Goal: Task Accomplishment & Management: Contribute content

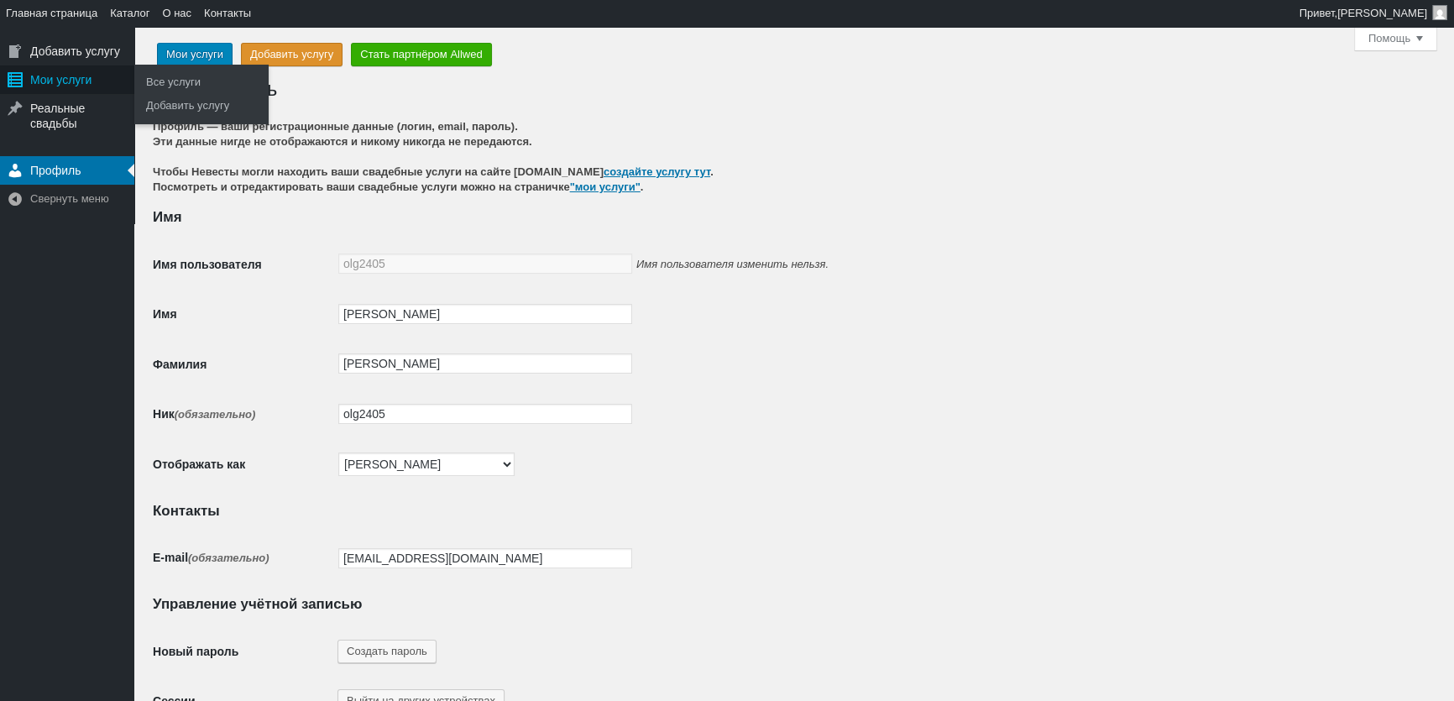
click at [66, 82] on div "Мои услуги" at bounding box center [67, 79] width 134 height 29
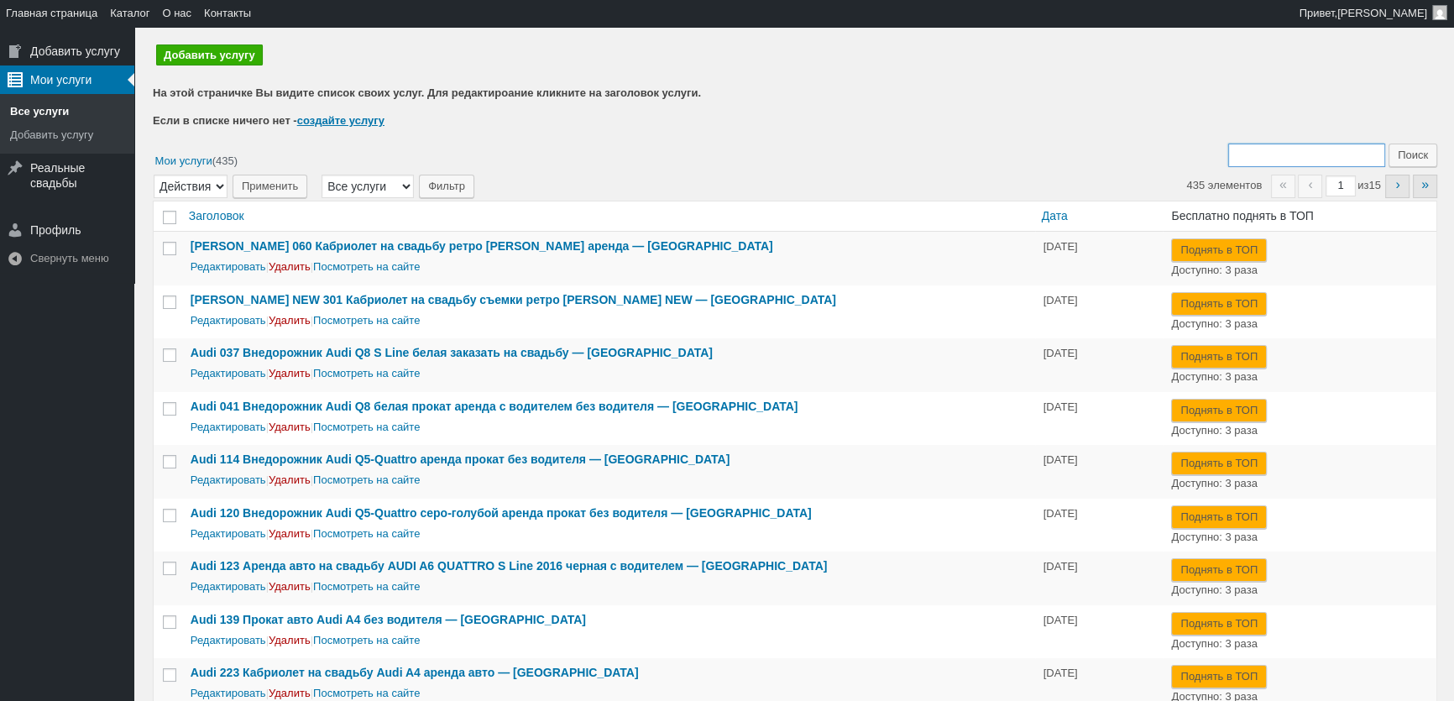
click at [1292, 145] on input "Поиск:" at bounding box center [1306, 155] width 157 height 23
type input "378"
click at [1388, 144] on input "Поиск" at bounding box center [1412, 155] width 49 height 23
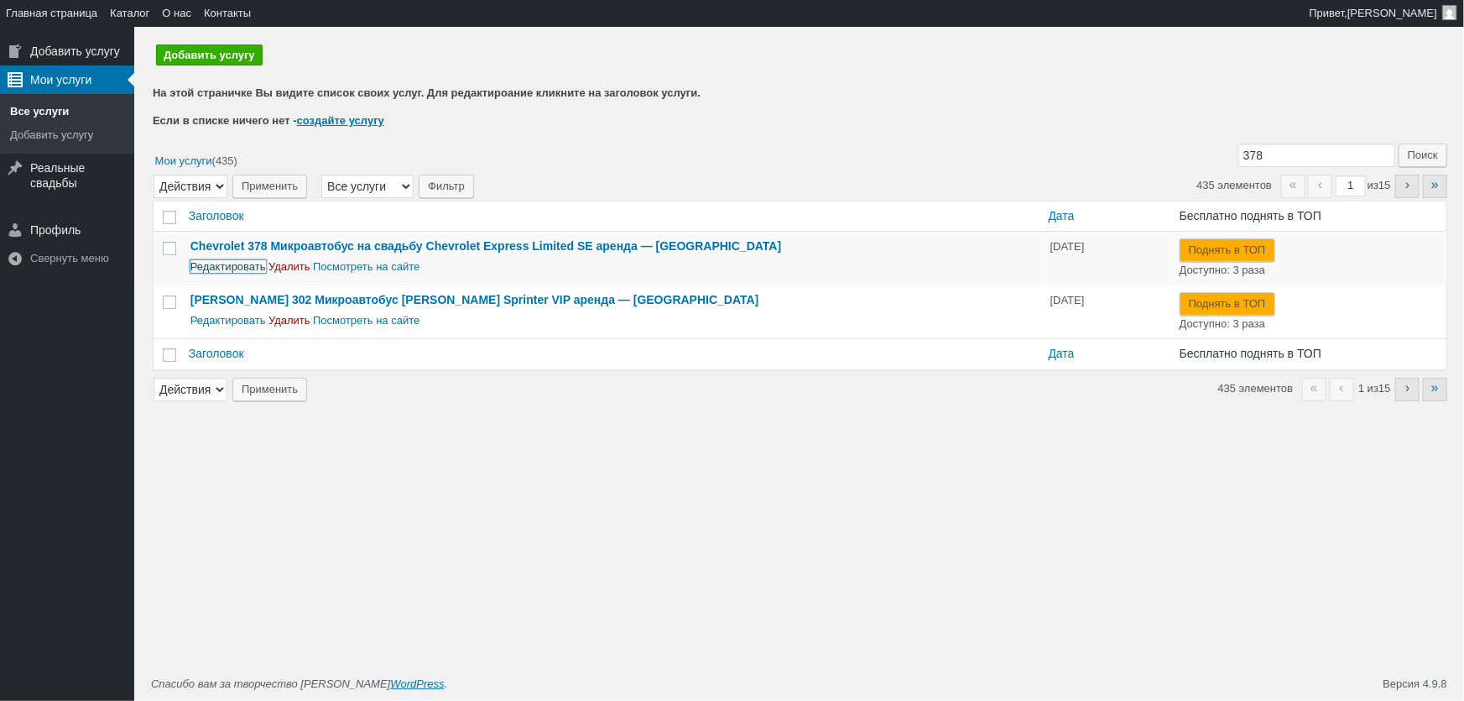
click at [248, 266] on link "Редактировать" at bounding box center [229, 266] width 76 height 13
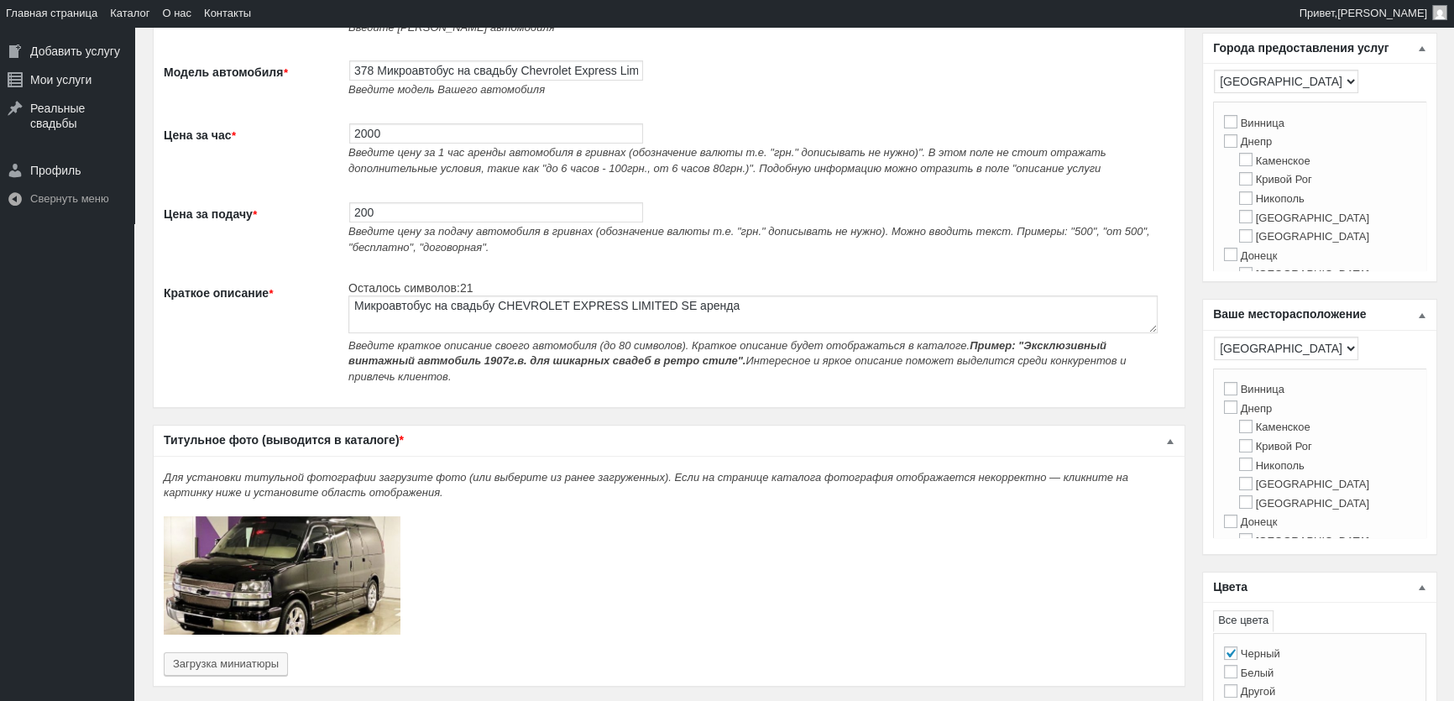
scroll to position [534, 0]
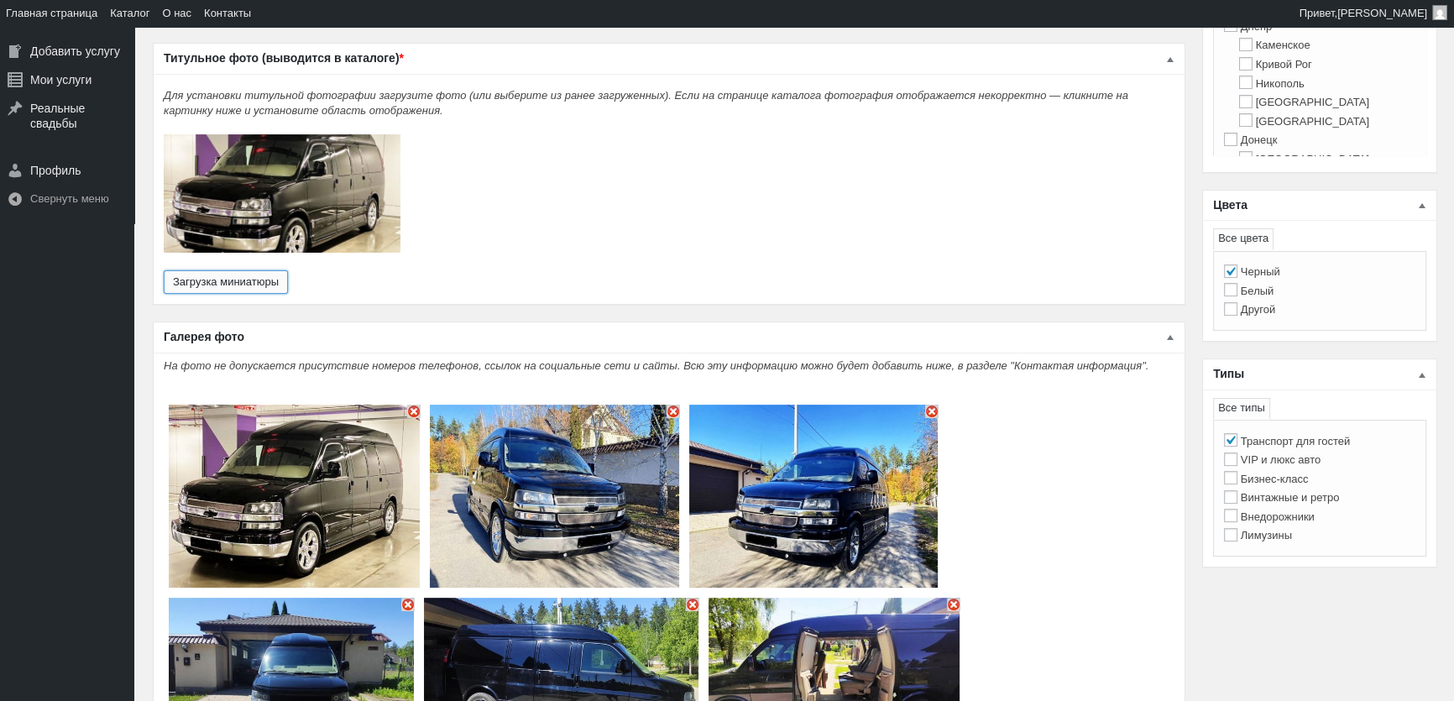
click at [235, 276] on button "Загрузка миниатюры" at bounding box center [226, 281] width 124 height 23
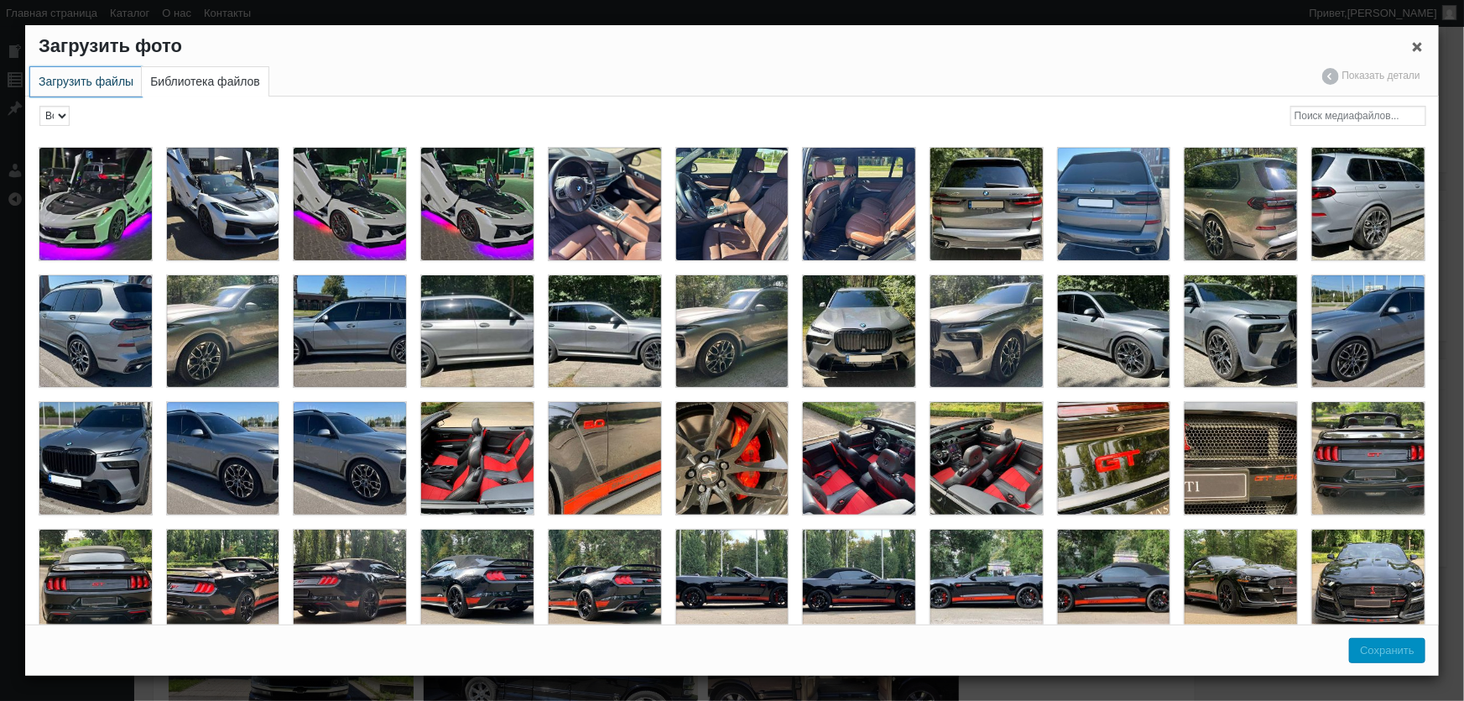
click at [86, 77] on link "Загрузить файлы" at bounding box center [86, 81] width 112 height 29
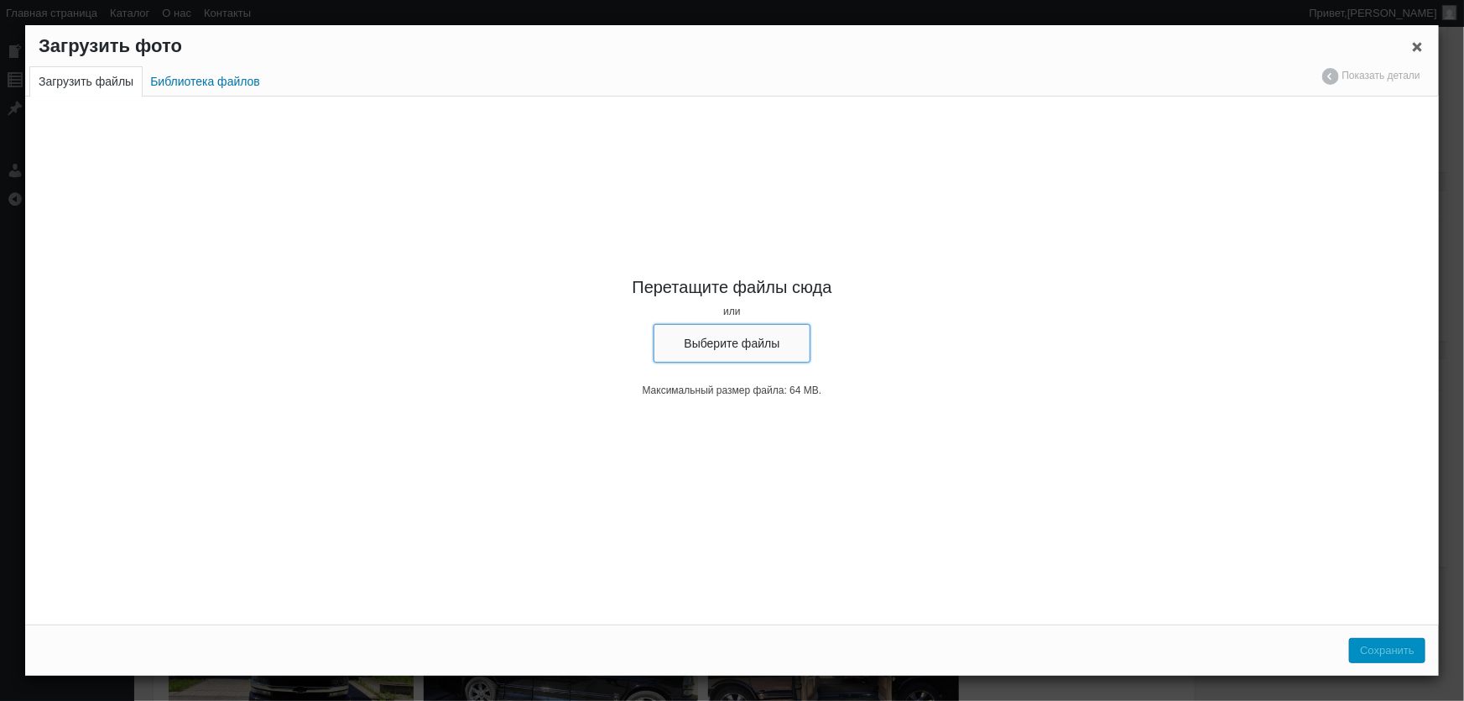
click at [775, 360] on button "Выберите файлы" at bounding box center [733, 343] width 158 height 39
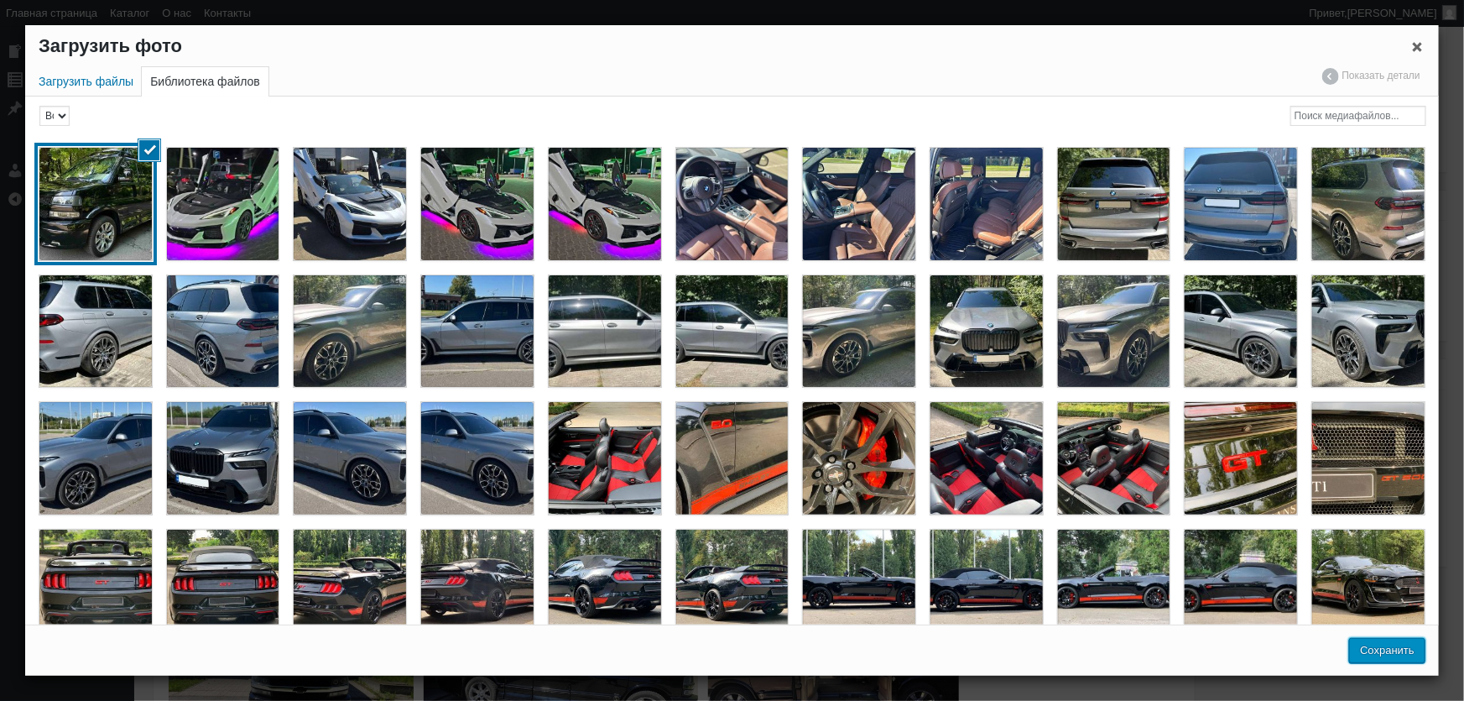
click at [1396, 656] on button "Сохранить" at bounding box center [1388, 650] width 76 height 25
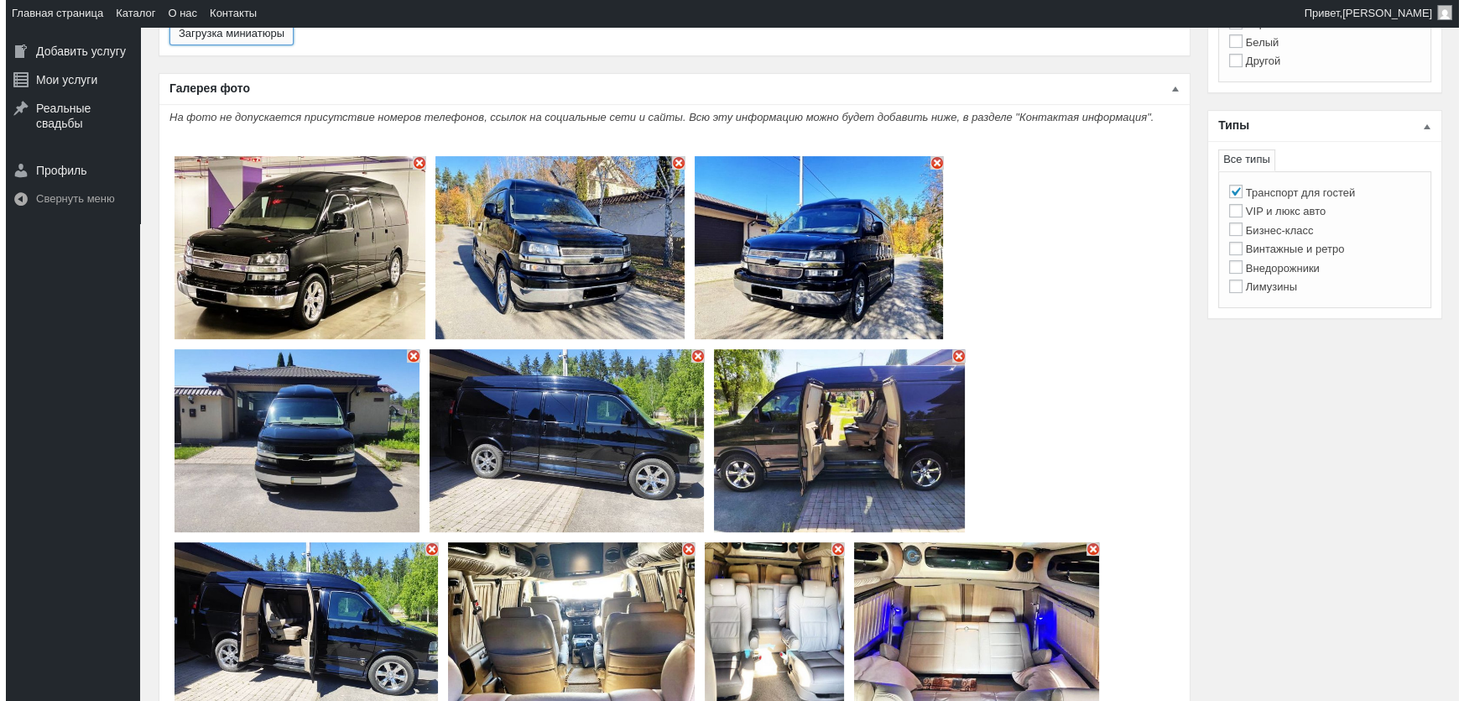
scroll to position [839, 0]
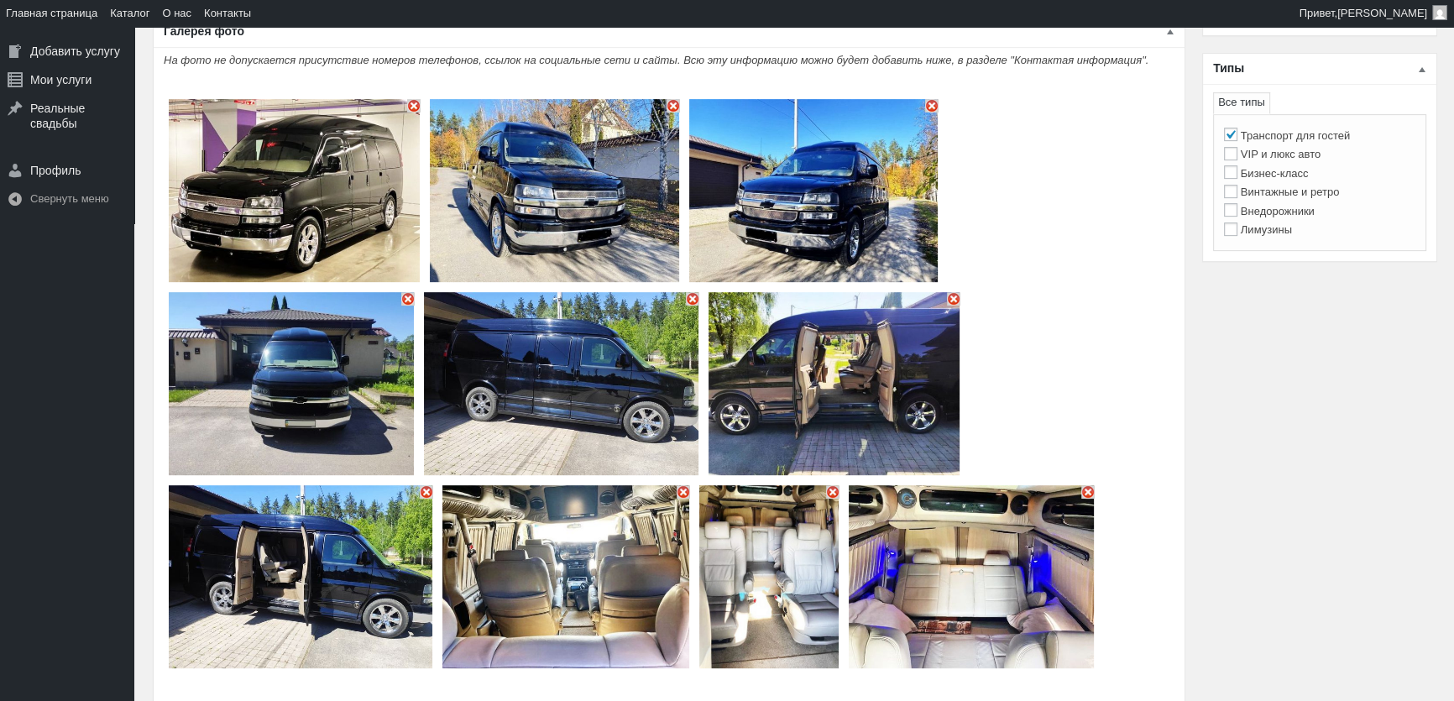
click at [415, 99] on img "Основное содержимое" at bounding box center [413, 105] width 13 height 13
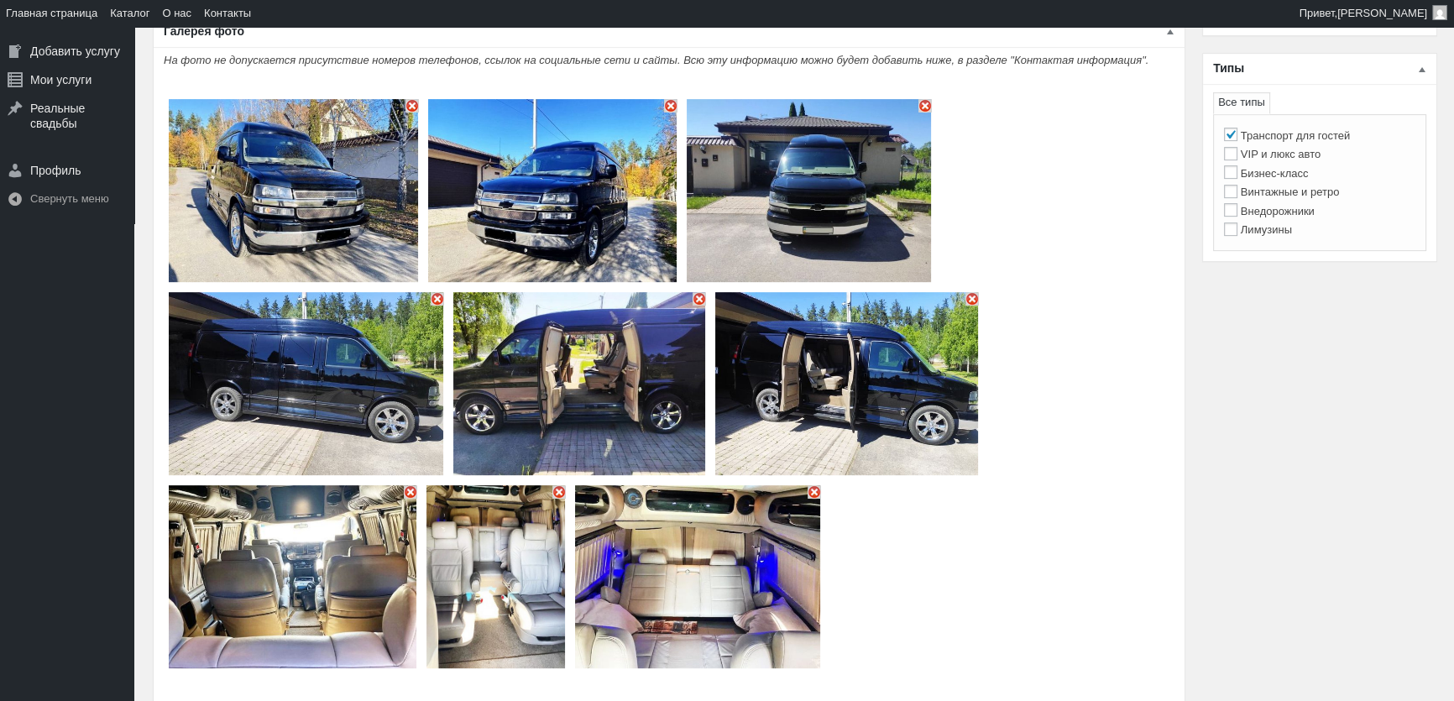
click at [412, 99] on img "Основное содержимое" at bounding box center [411, 105] width 13 height 13
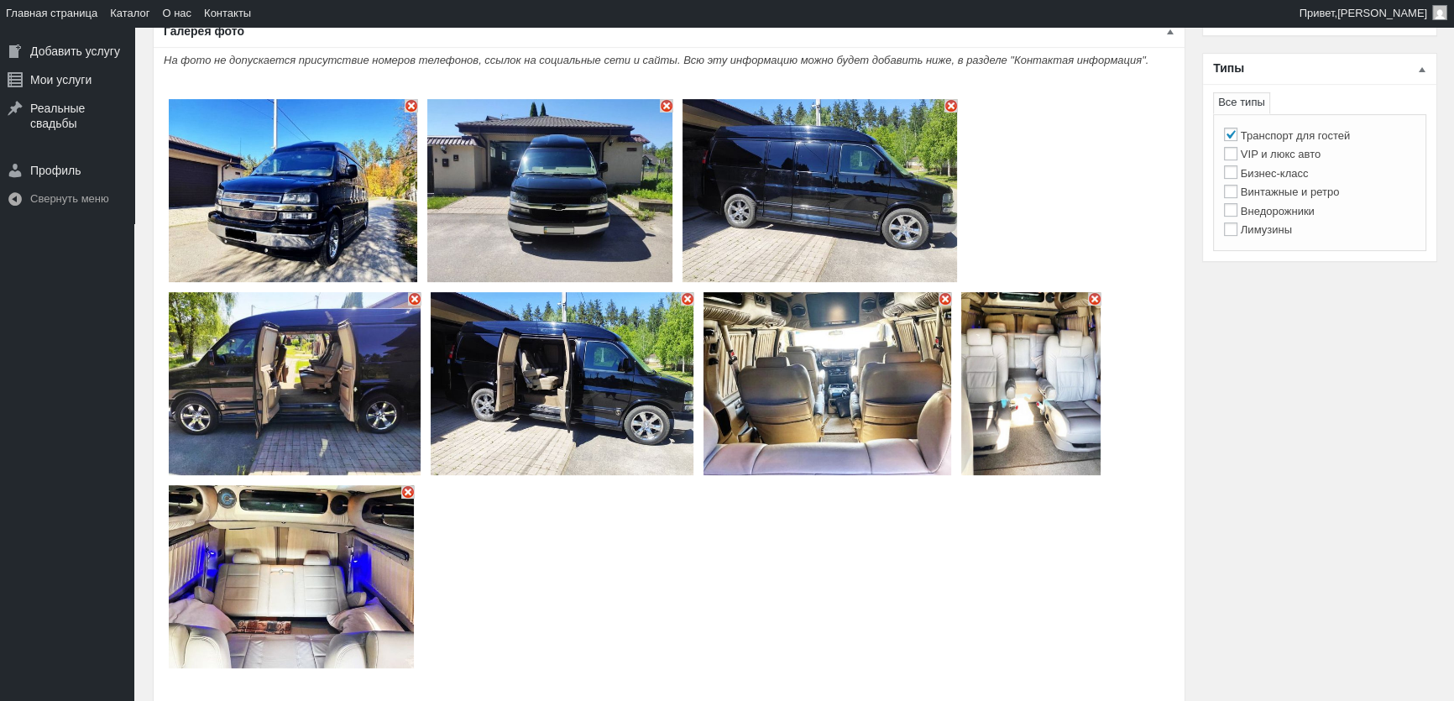
click at [412, 99] on img "Основное содержимое" at bounding box center [411, 105] width 13 height 13
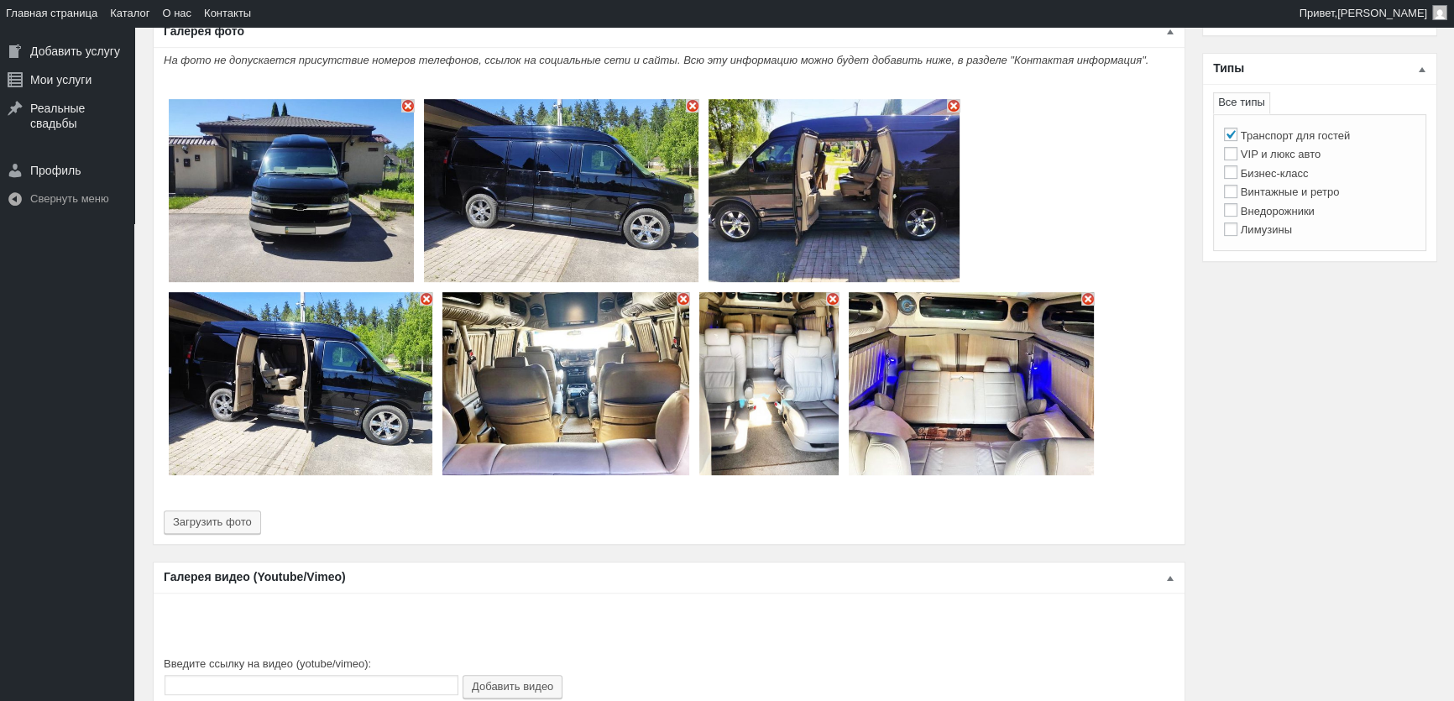
click at [412, 99] on img "Основное содержимое" at bounding box center [407, 105] width 13 height 13
type input "6"
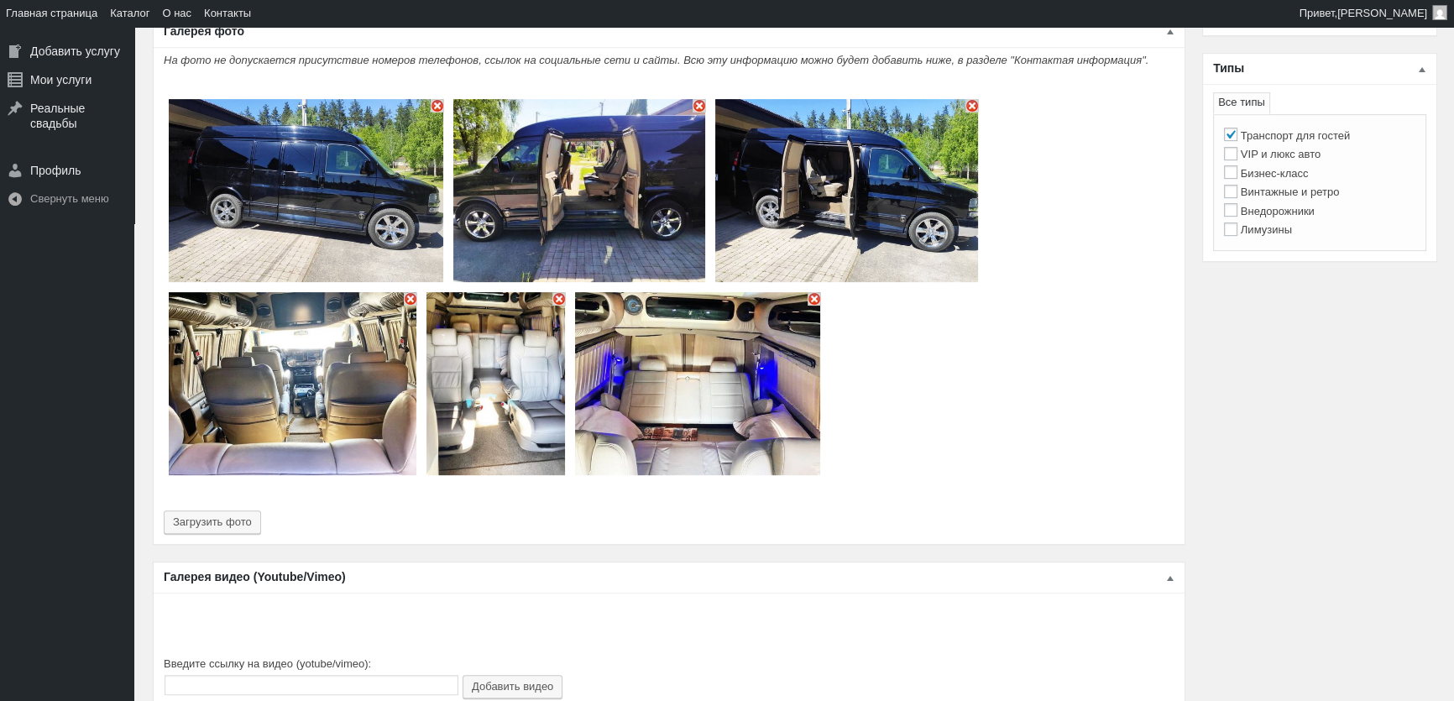
click at [412, 99] on img "Основное содержимое" at bounding box center [306, 190] width 274 height 183
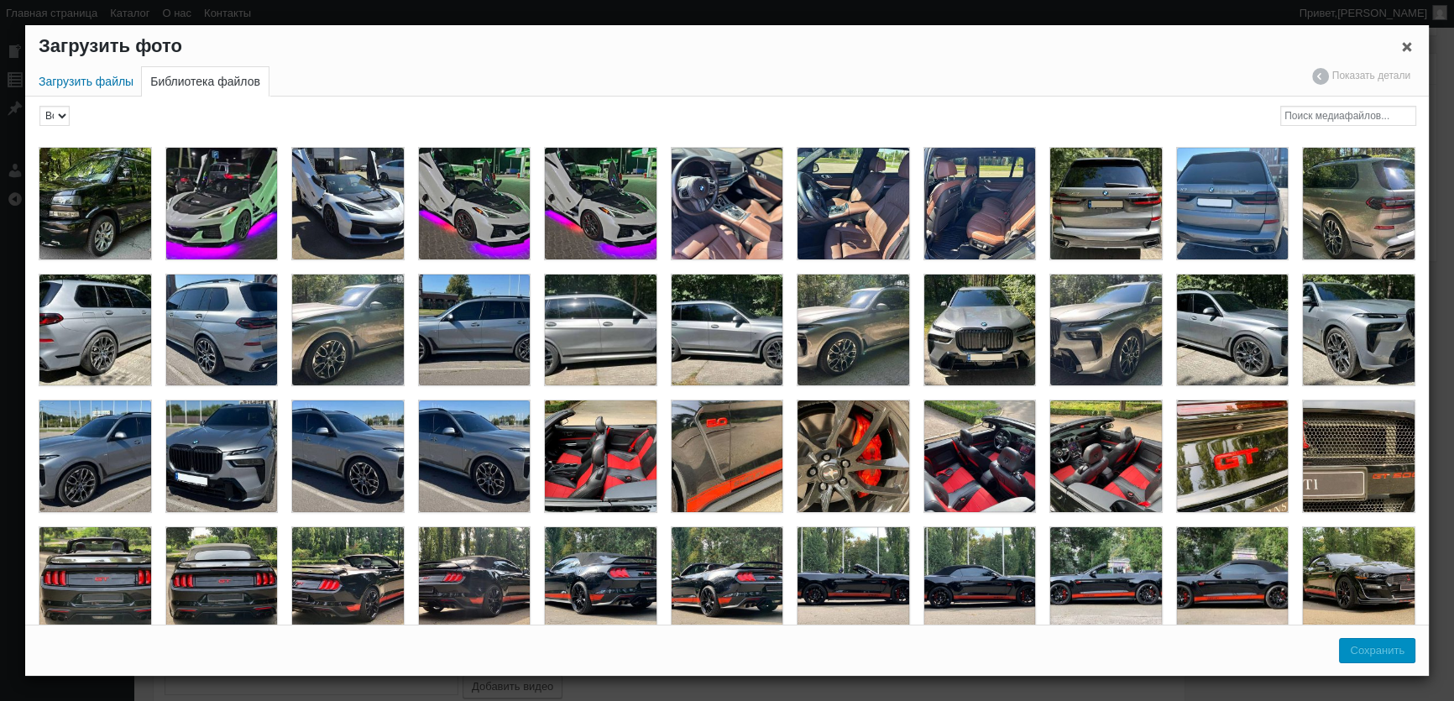
click at [425, 96] on div "Загрузить файлы Библиотека файлов Показать детали Скрыть детали" at bounding box center [726, 82] width 1403 height 30
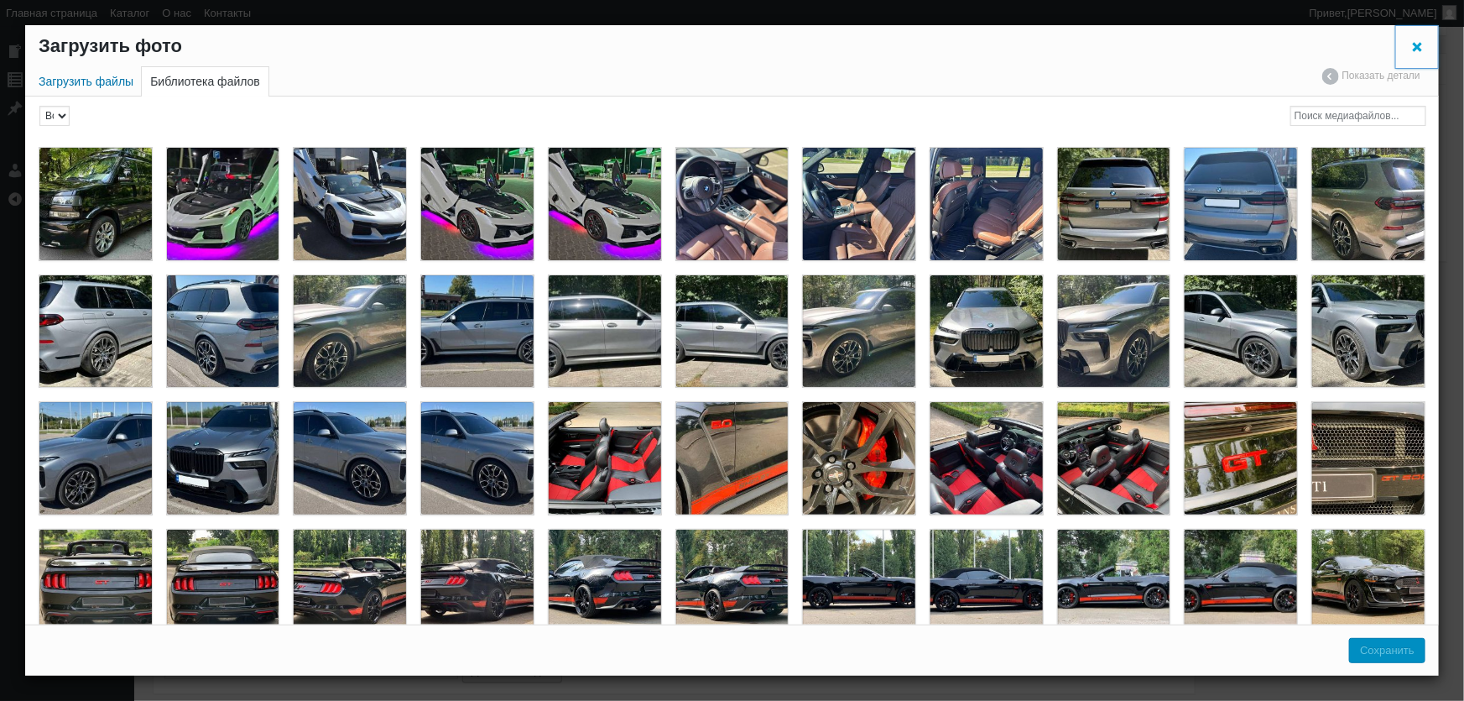
click at [1415, 44] on span "Закрыть окно параметров файла" at bounding box center [1417, 46] width 17 height 12
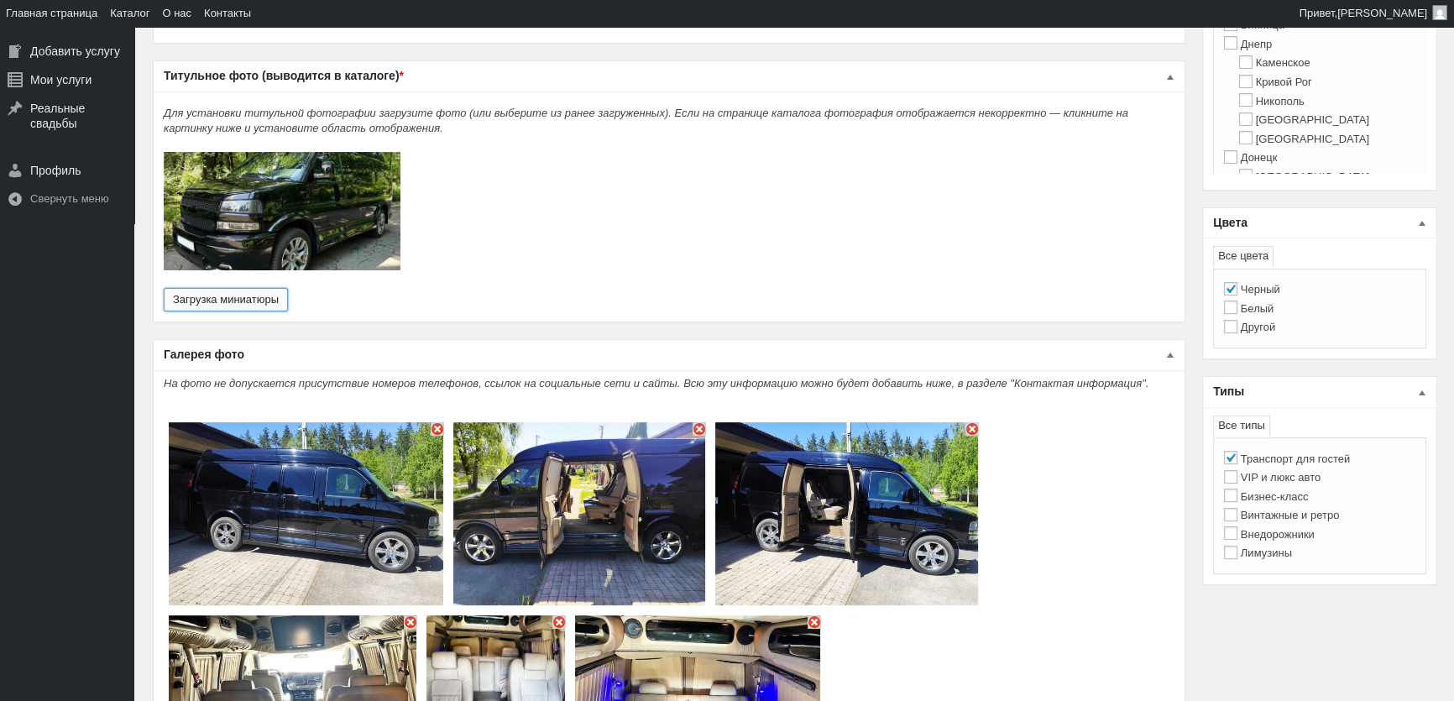
scroll to position [530, 0]
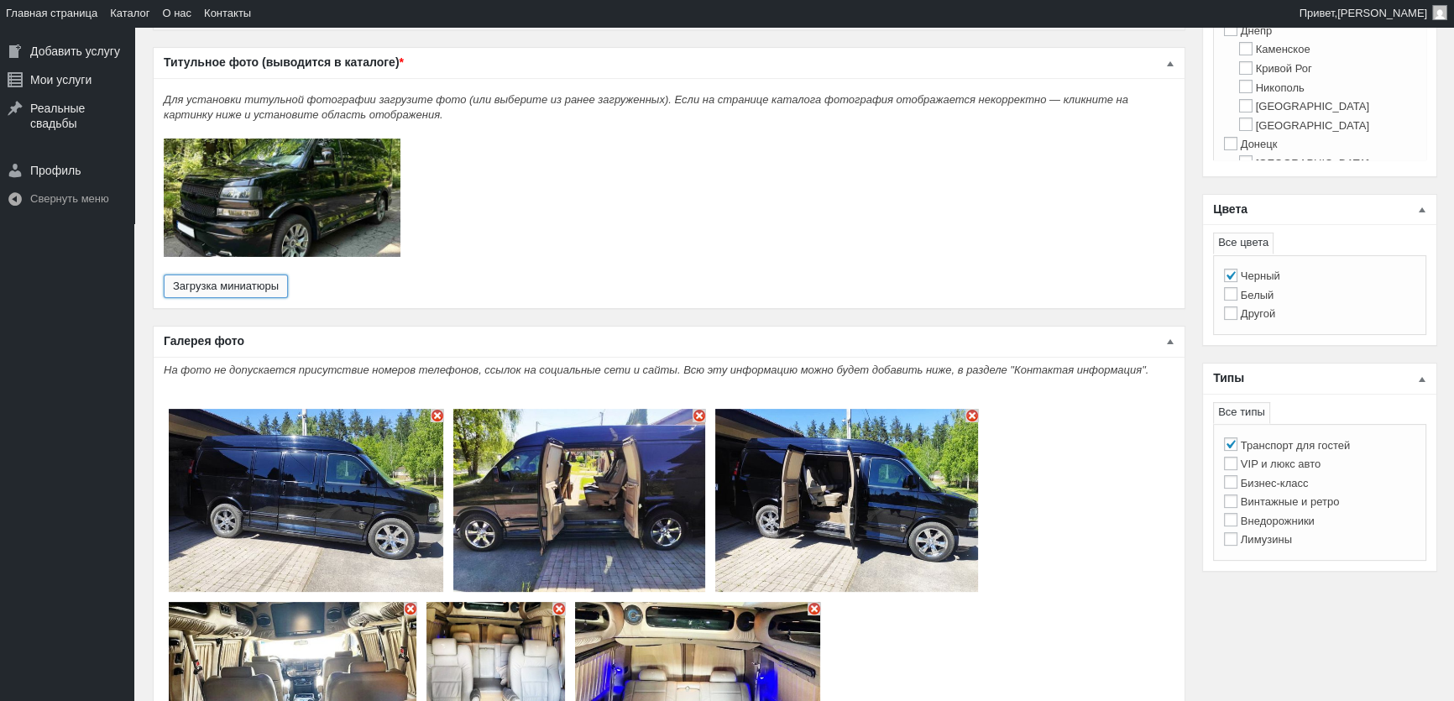
click at [438, 409] on img "Основное содержимое" at bounding box center [437, 415] width 13 height 13
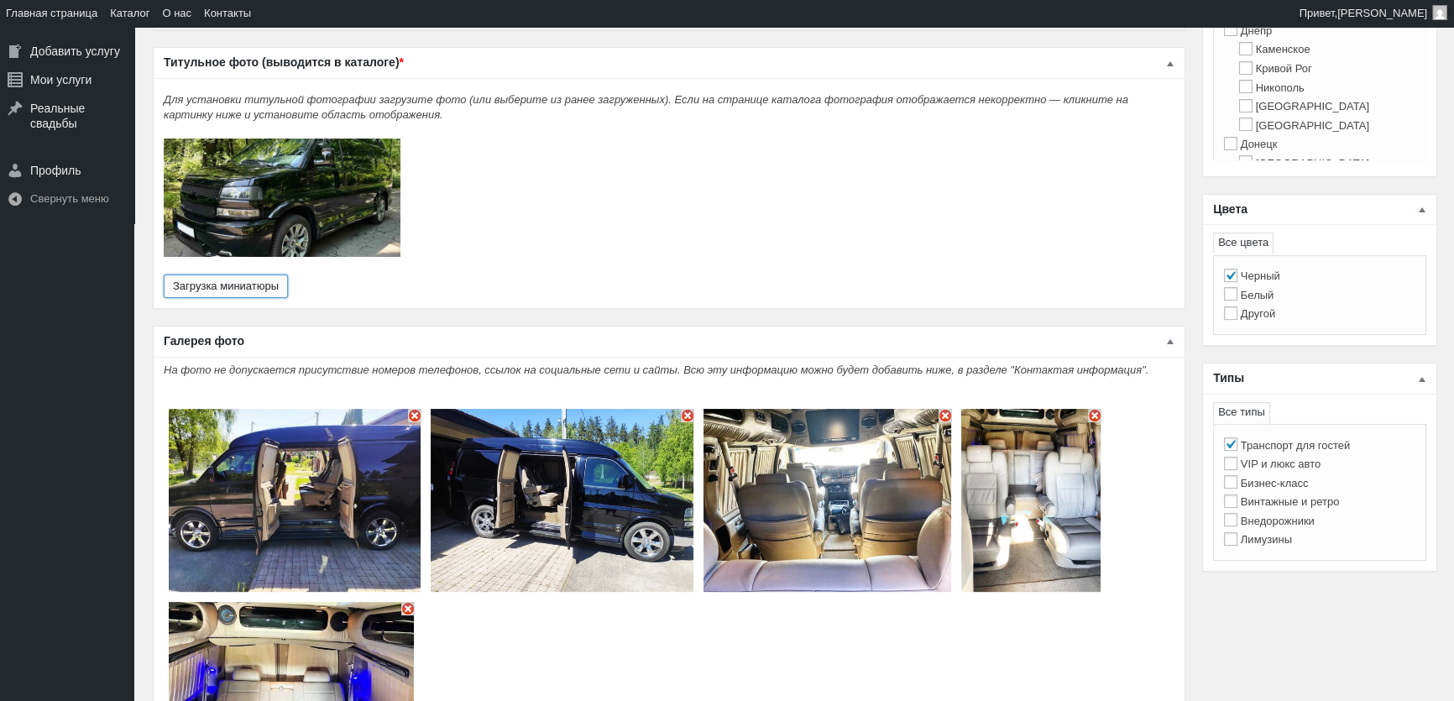
click at [436, 409] on img "Основное содержимое" at bounding box center [563, 500] width 264 height 183
click at [415, 409] on img "Основное содержимое" at bounding box center [414, 415] width 13 height 13
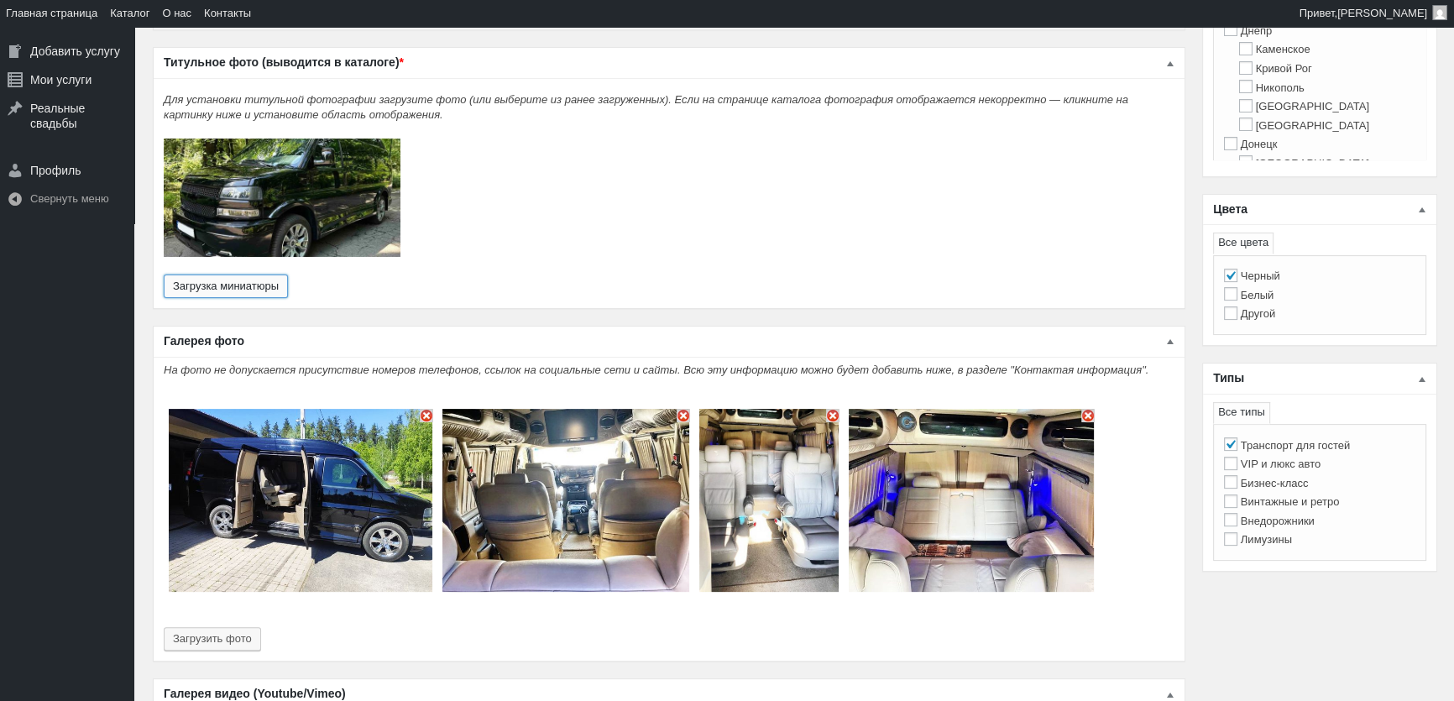
click at [426, 409] on img "Основное содержимое" at bounding box center [426, 415] width 13 height 13
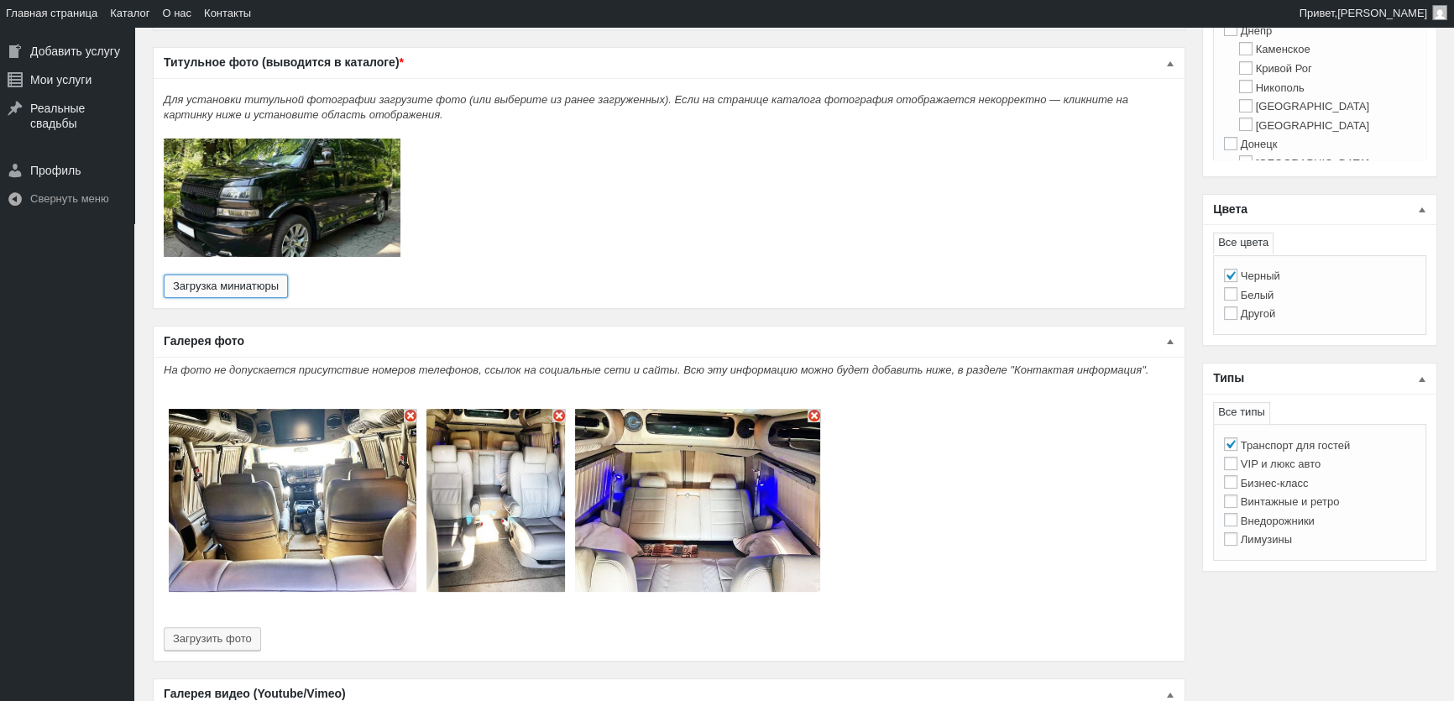
click at [401, 409] on img "Основное содержимое" at bounding box center [293, 500] width 248 height 183
click at [408, 409] on img "Основное содержимое" at bounding box center [410, 415] width 13 height 13
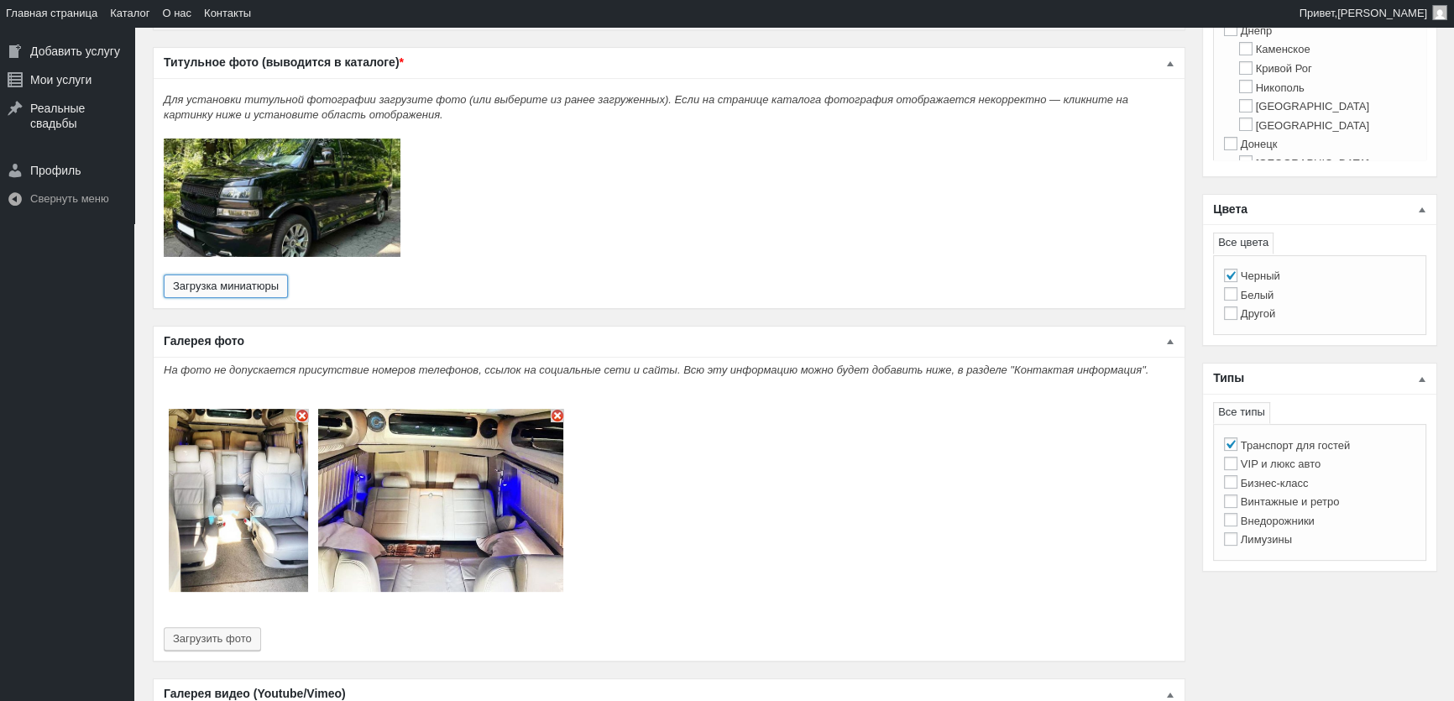
click at [293, 409] on img "Основное содержимое" at bounding box center [238, 500] width 139 height 183
click at [164, 274] on button "Загрузка миниатюры" at bounding box center [226, 285] width 124 height 23
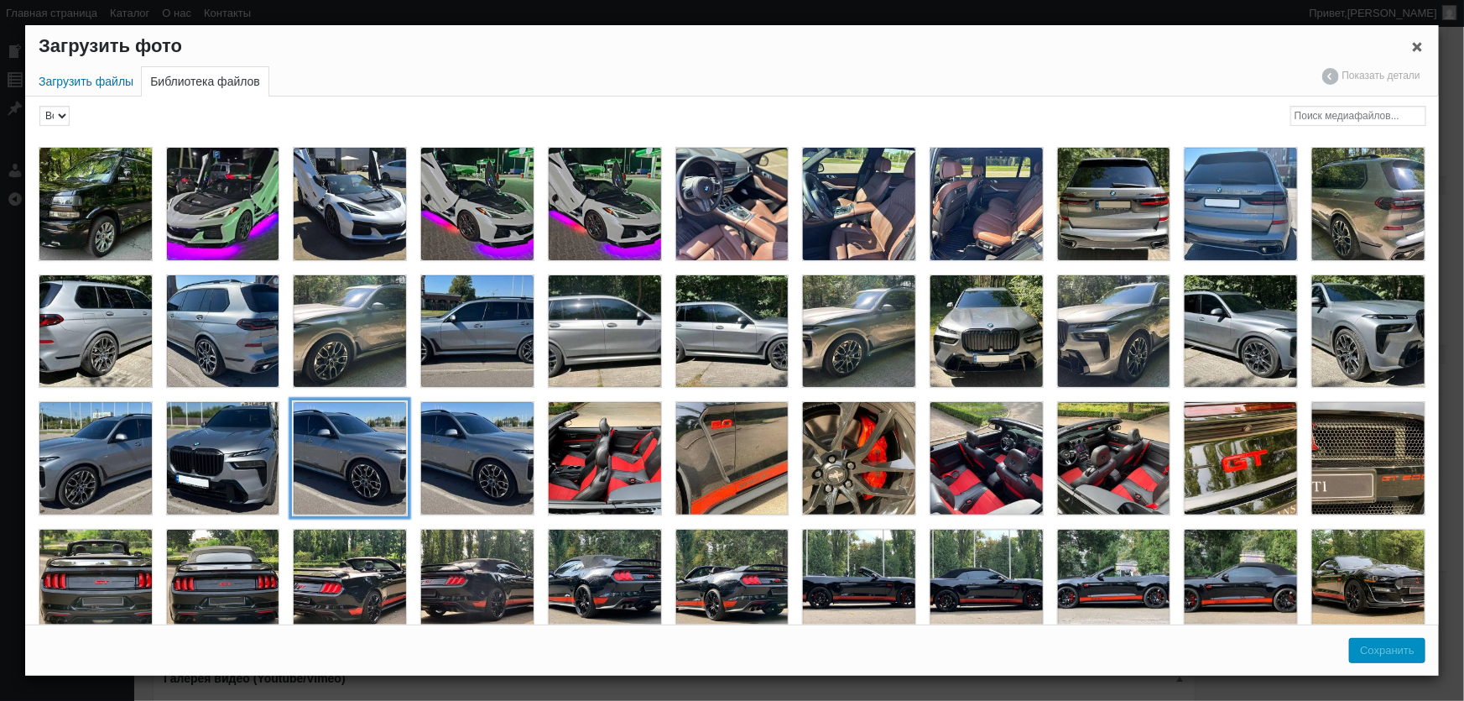
click at [303, 406] on div "Аренда BMW X7 с водителем на свадьбу трансфер, съемки, прокат х7, аренда внедор…" at bounding box center [350, 458] width 114 height 114
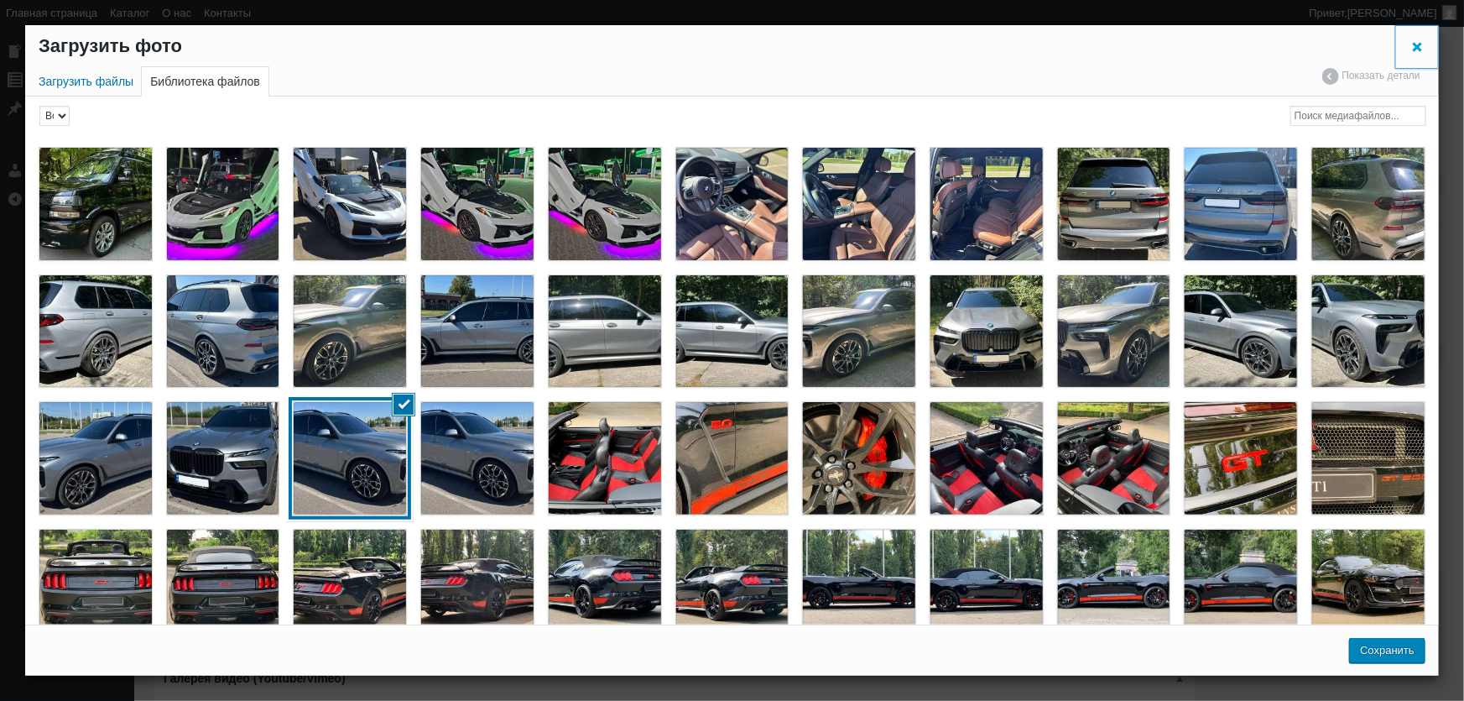
click at [1418, 49] on span "Закрыть окно параметров файла" at bounding box center [1417, 46] width 17 height 12
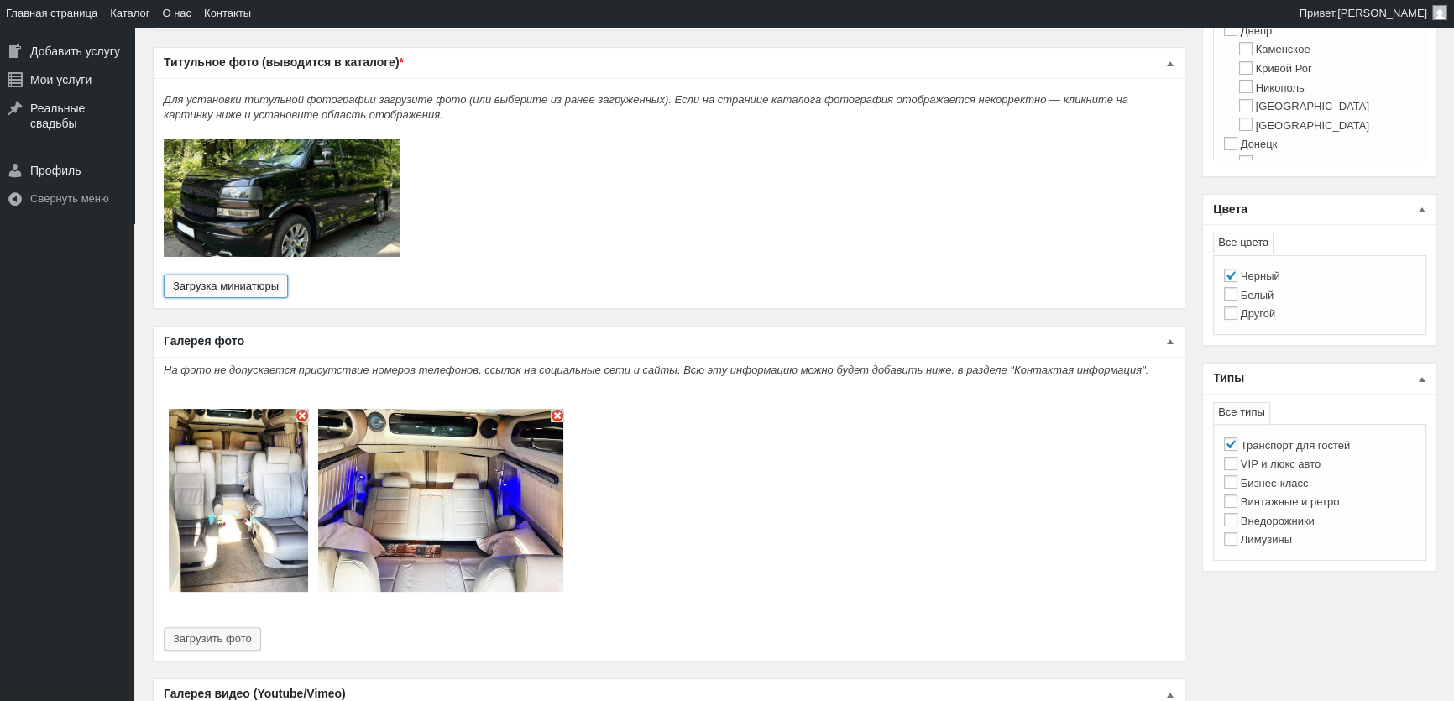
click at [303, 409] on img "Основное содержимое" at bounding box center [301, 415] width 13 height 13
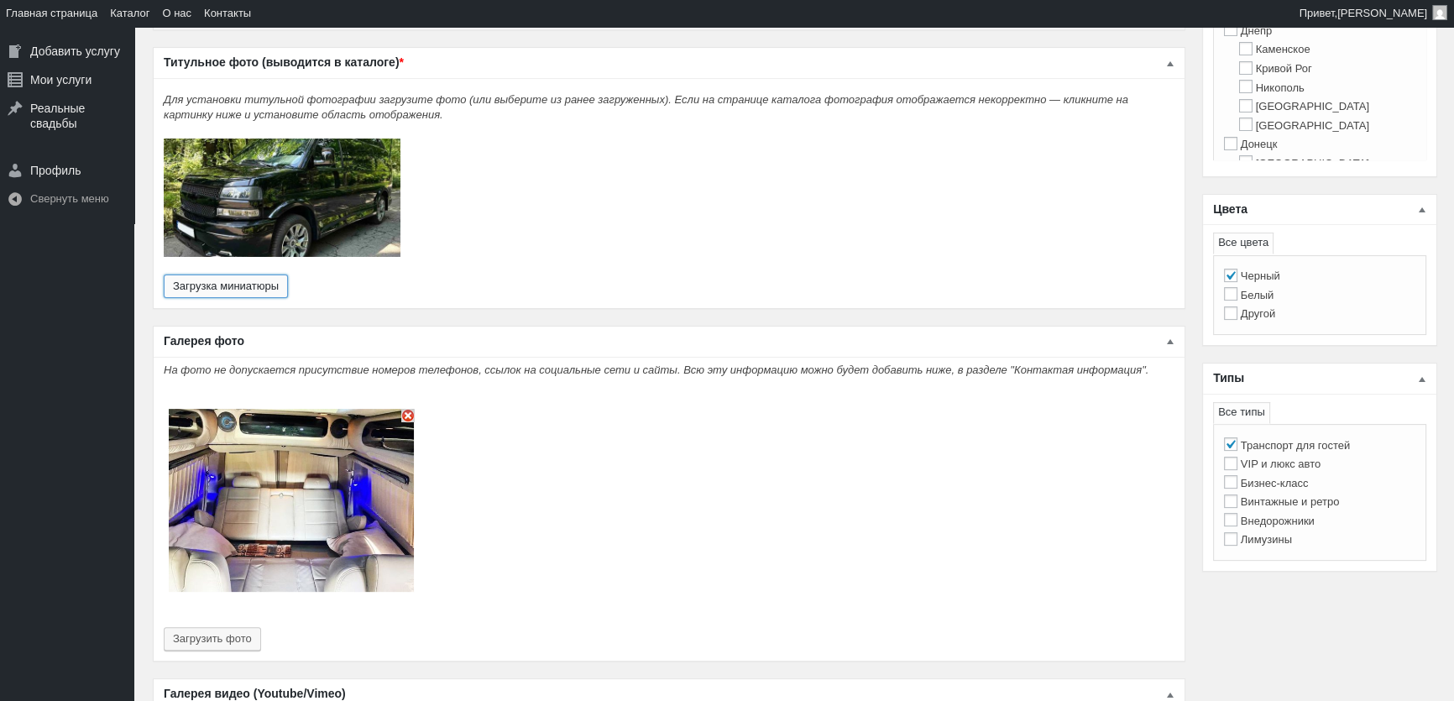
click at [406, 409] on img "Основное содержимое" at bounding box center [407, 415] width 13 height 13
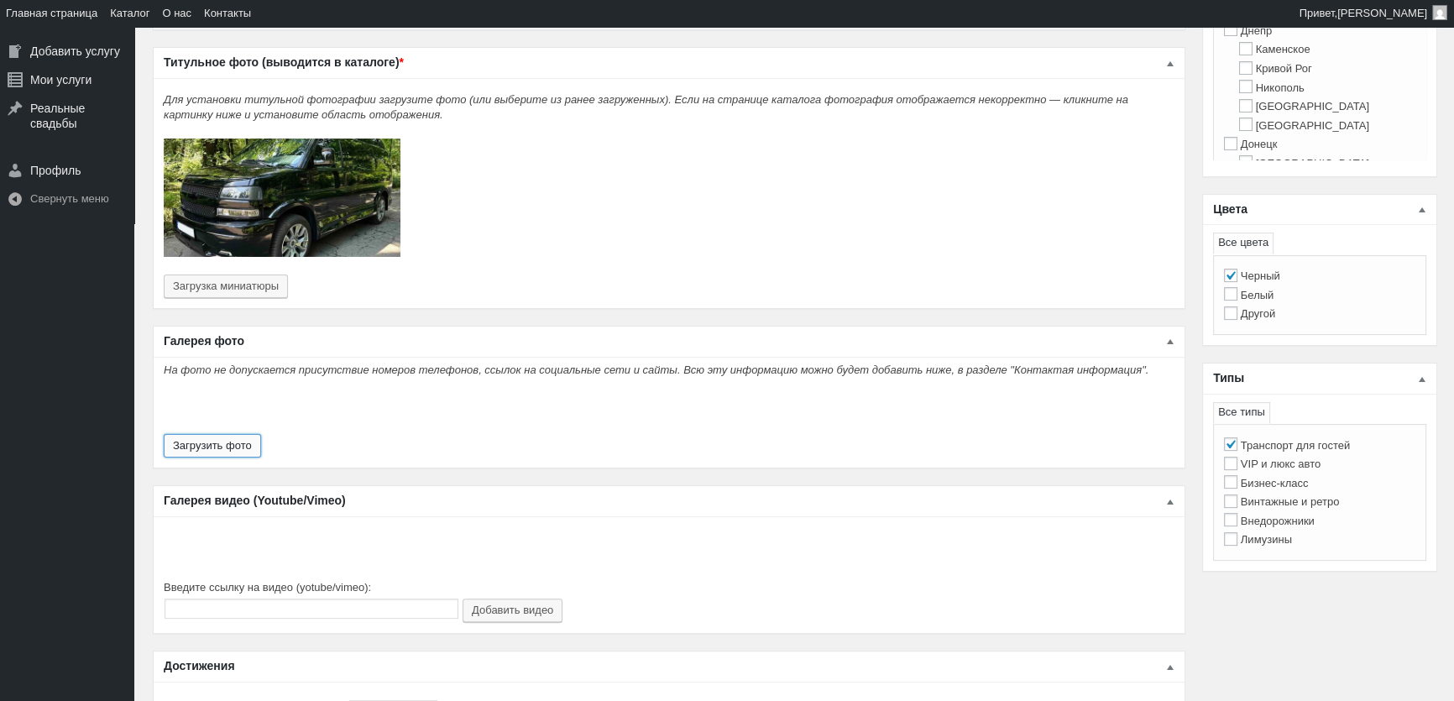
click at [220, 438] on button "Загрузить фото" at bounding box center [212, 445] width 97 height 23
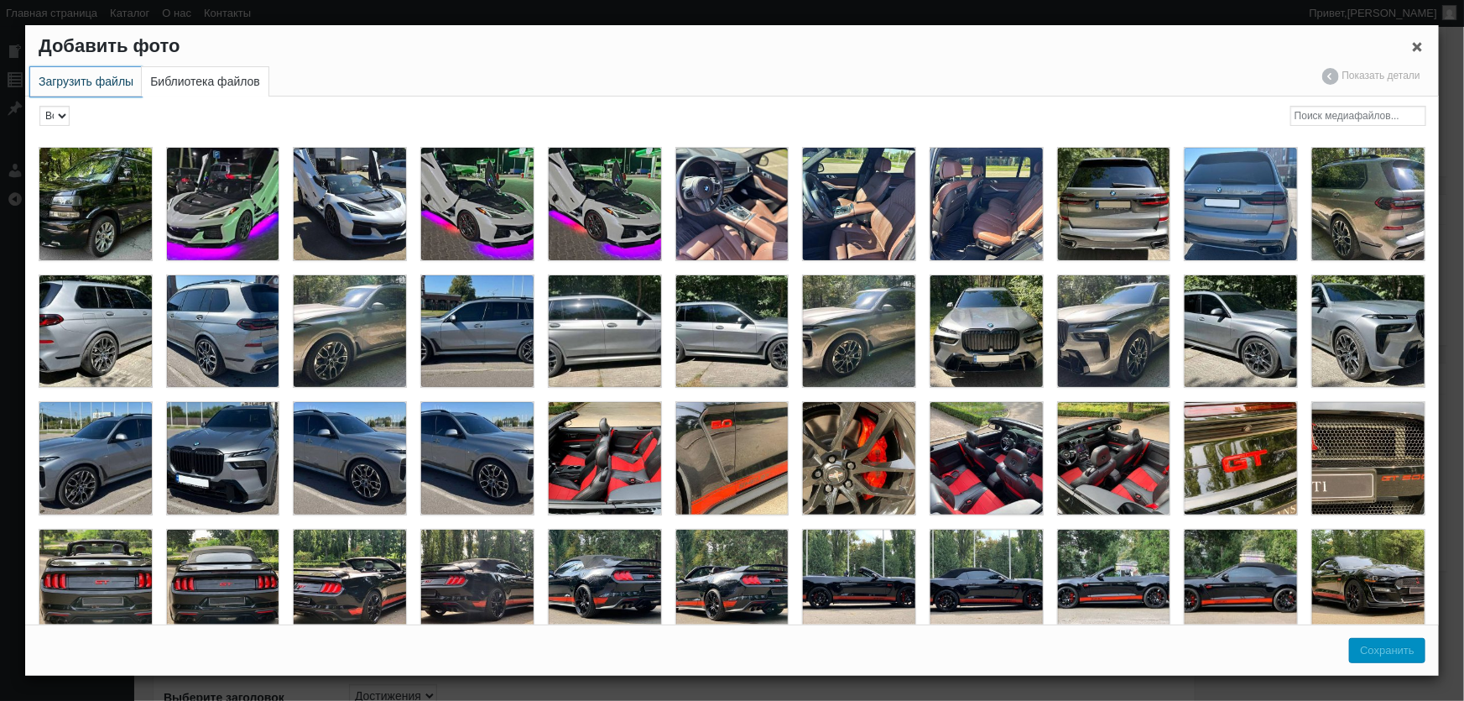
click at [126, 85] on link "Загрузить файлы" at bounding box center [86, 81] width 112 height 29
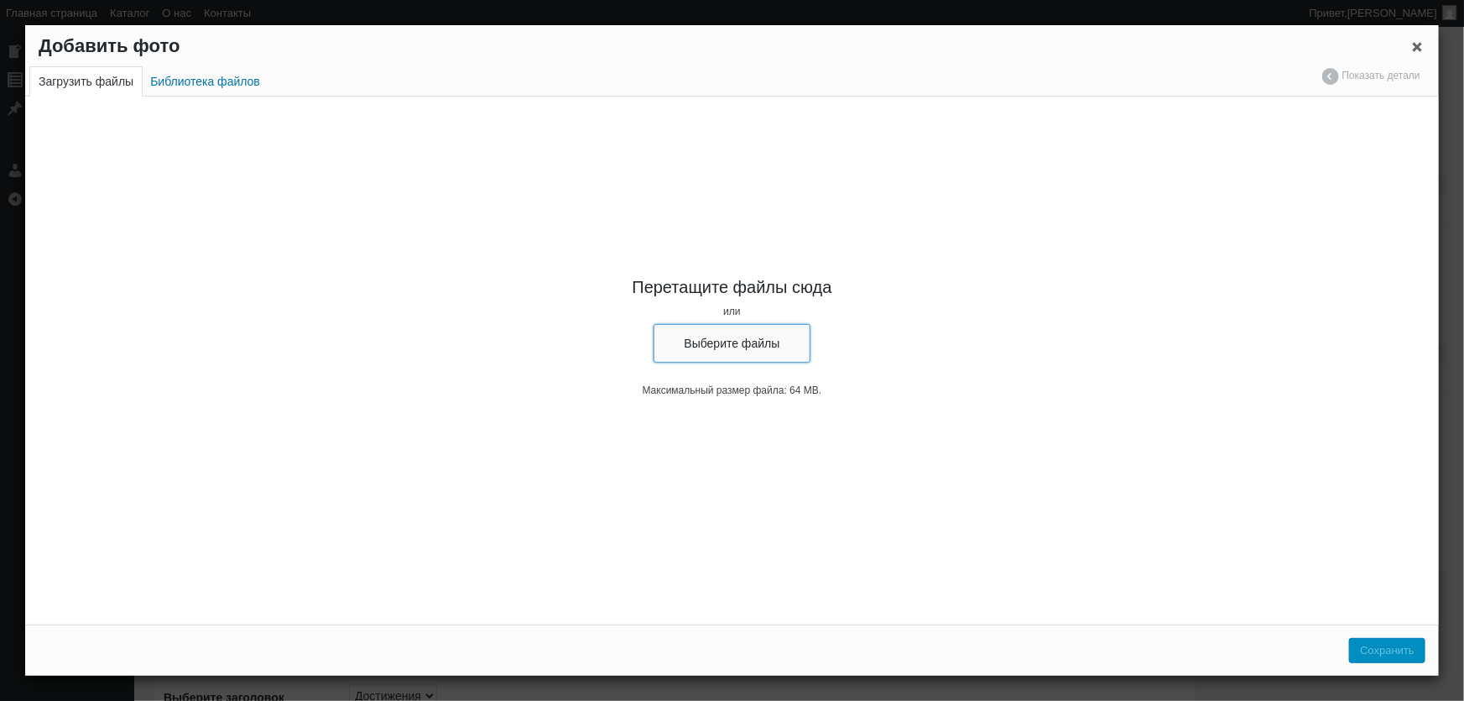
click at [786, 333] on button "Выберите файлы" at bounding box center [733, 343] width 158 height 39
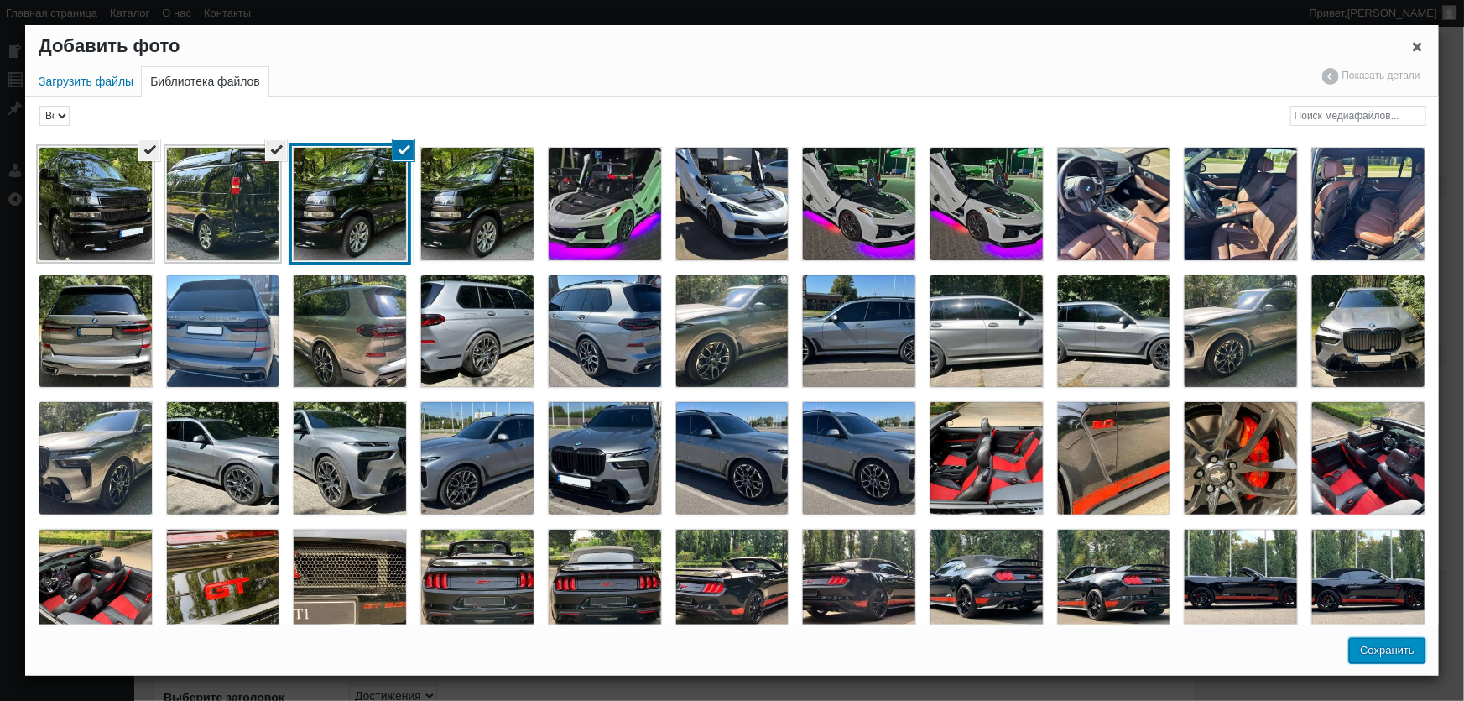
click at [1390, 655] on button "Сохранить" at bounding box center [1388, 650] width 76 height 25
type input "3"
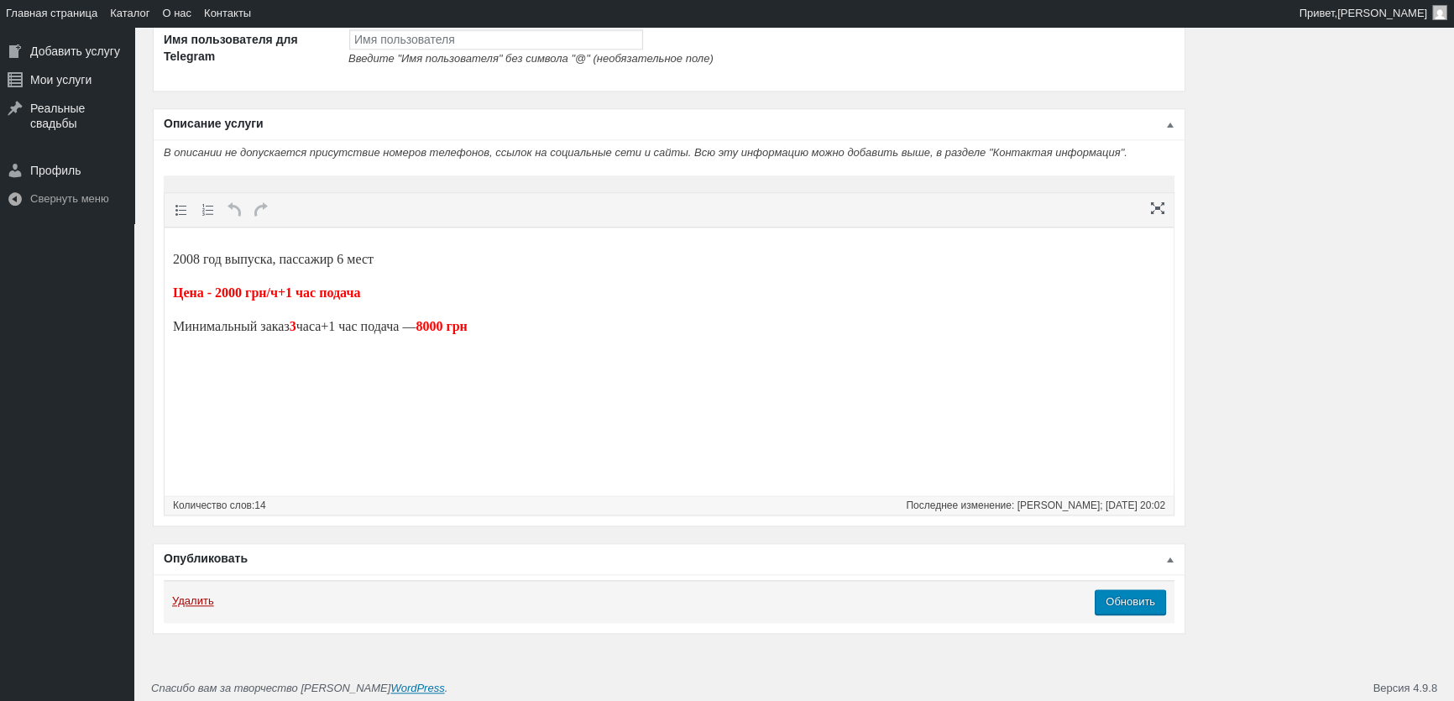
scroll to position [2284, 0]
drag, startPoint x: 569, startPoint y: 337, endPoint x: 0, endPoint y: 167, distance: 594.0
click at [164, 227] on html "2008 год выпуска, пассажир 6 мест Цена - 2000 грн/ч+1 час подача Минимальный за…" at bounding box center [668, 292] width 1009 height 131
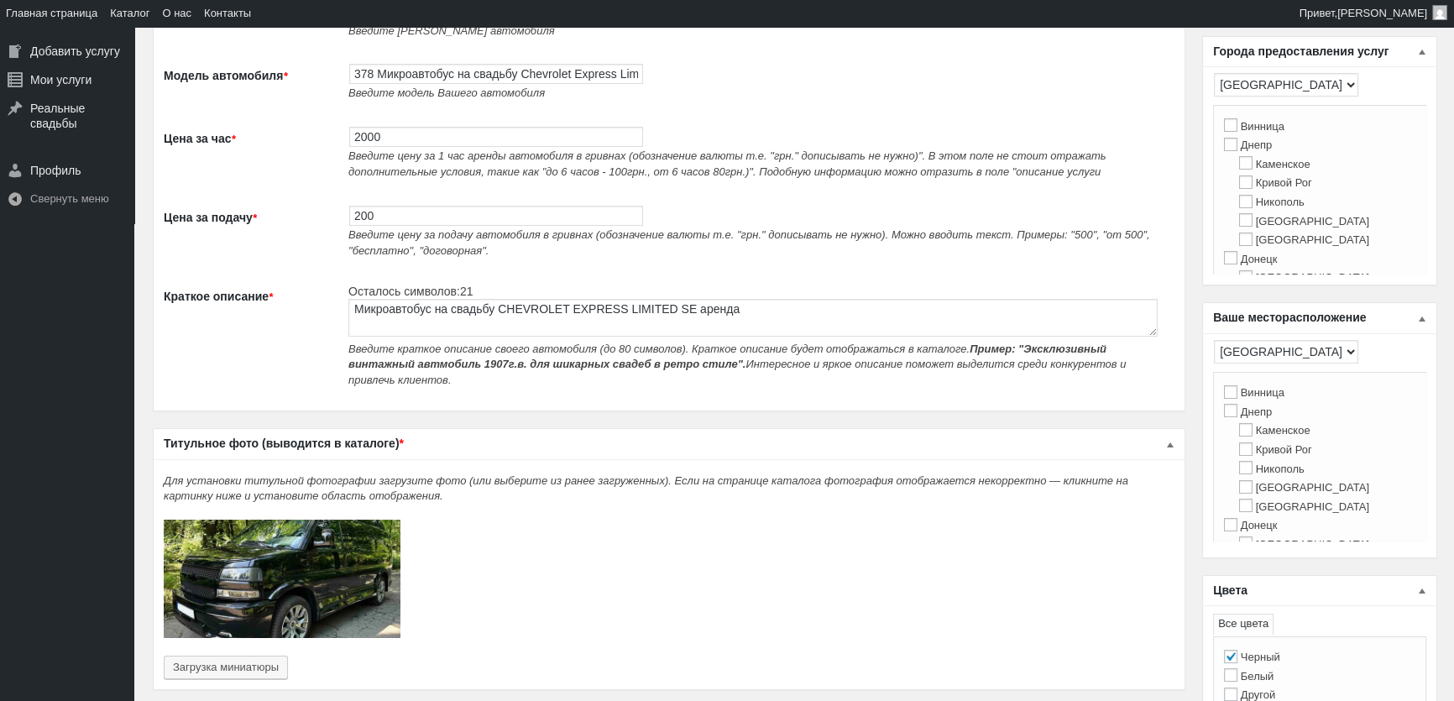
scroll to position [0, 0]
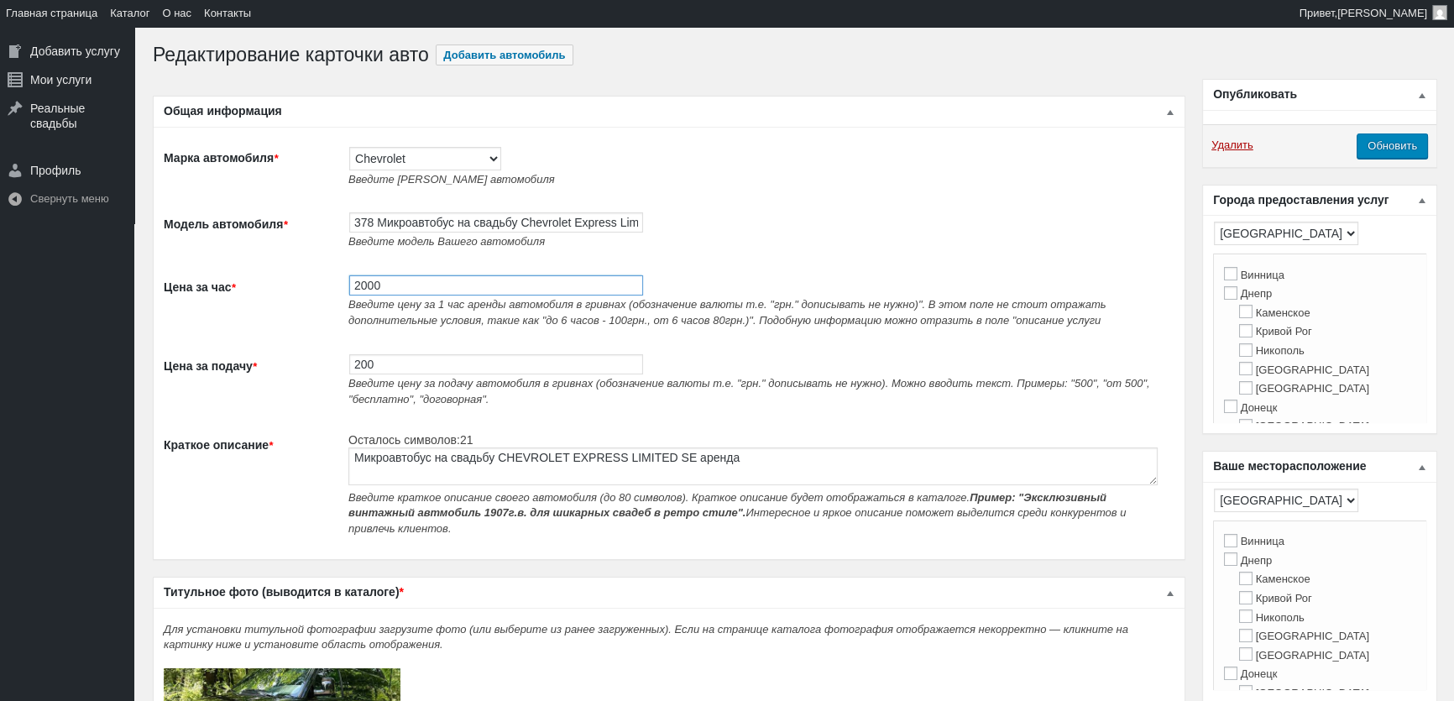
click at [402, 288] on input "2000" at bounding box center [496, 285] width 294 height 20
type input "2500"
click at [614, 223] on input "378 Микроавтобус на свадьбу Chevrolet Express Limited SE аренда" at bounding box center [496, 222] width 294 height 20
type input "378 Микроавтобус на свадьбу Chevrolet Express аренда"
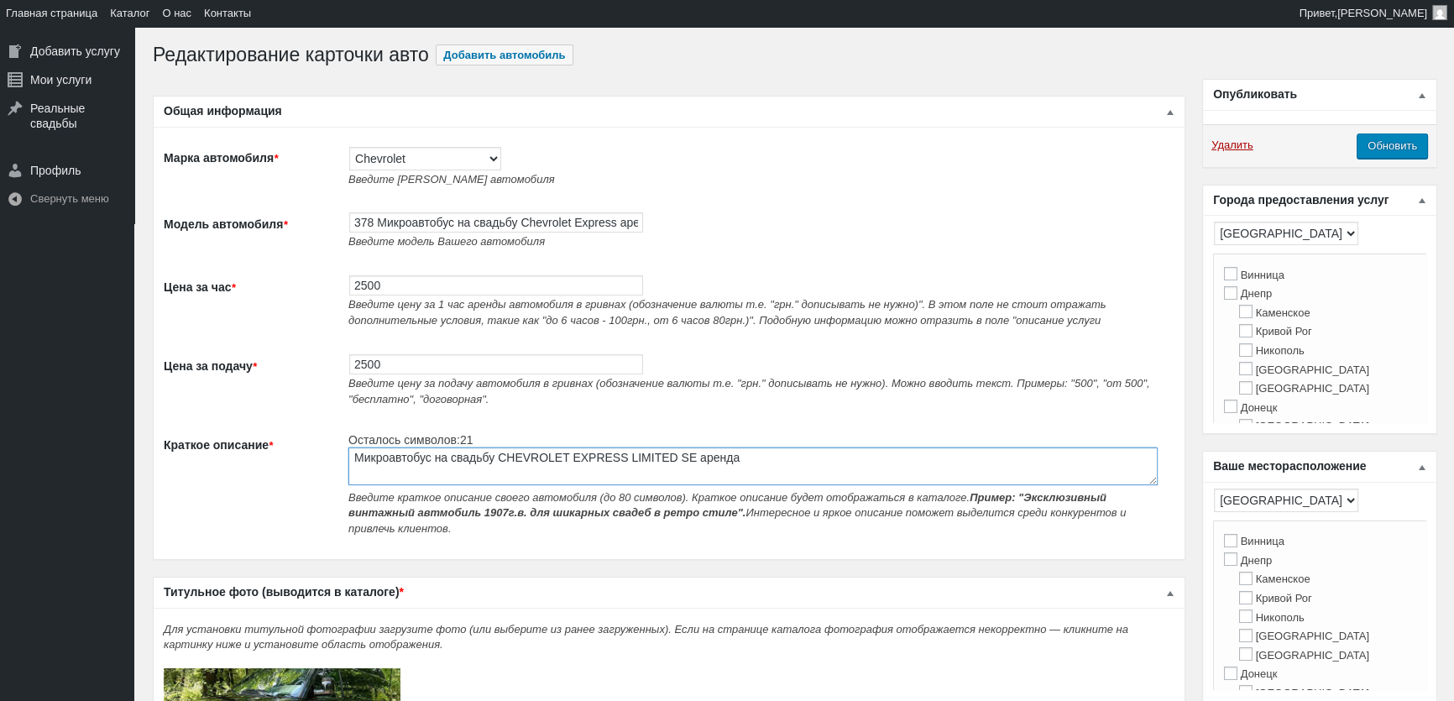
click at [670, 460] on textarea "Микроавтобус на свадьбу CHEVROLET EXPRESS LIMITED SE аренда" at bounding box center [752, 466] width 809 height 38
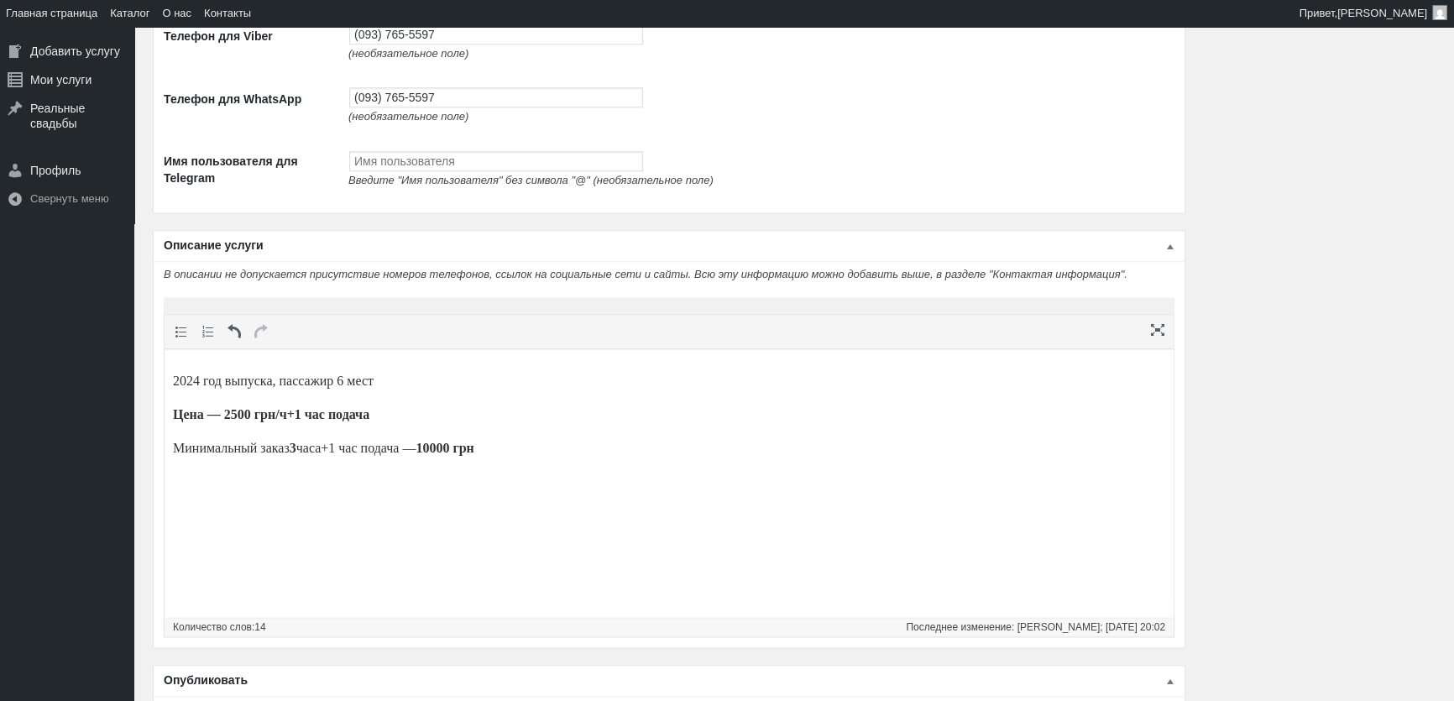
scroll to position [2306, 0]
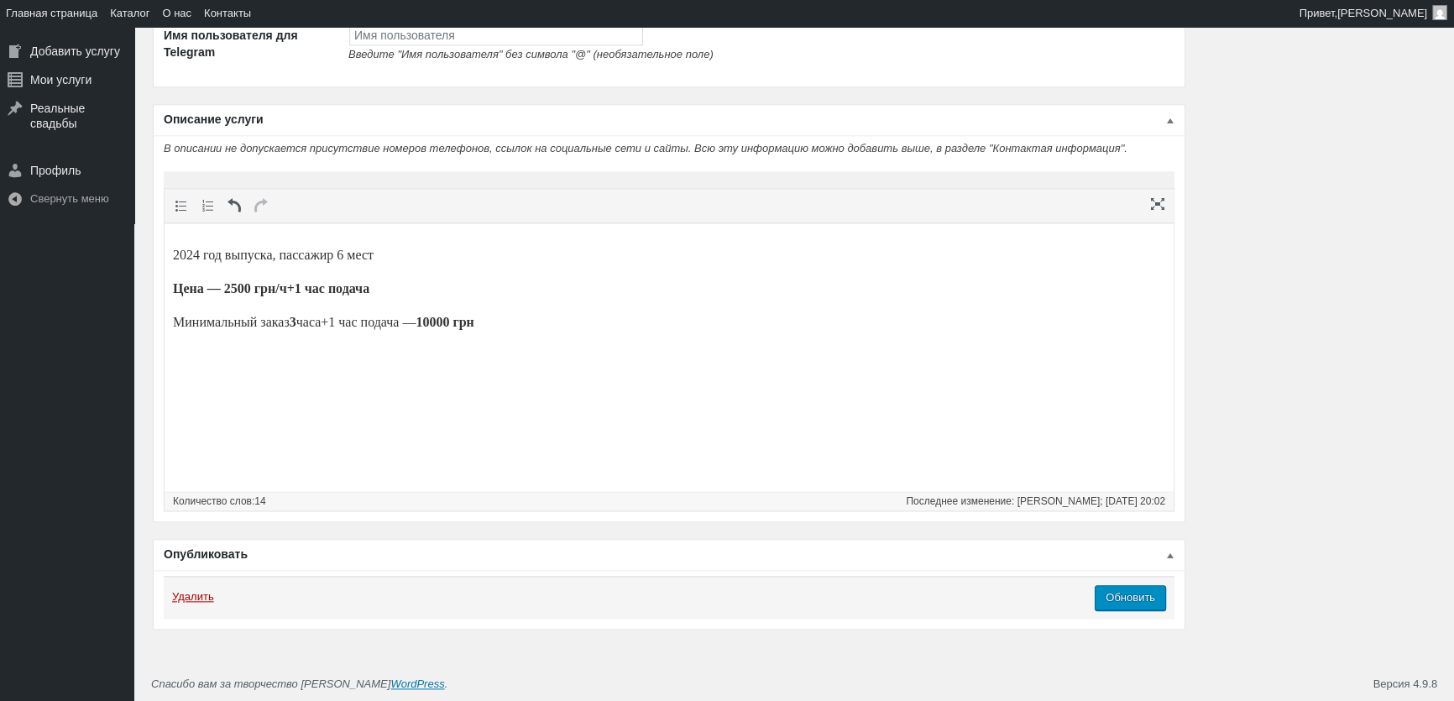
type textarea "Микроавтобус на свадьбу CHEVROLET EXPRESS аренда"
click at [1131, 601] on input "Обновить" at bounding box center [1129, 597] width 71 height 25
